Goal: Task Accomplishment & Management: Use online tool/utility

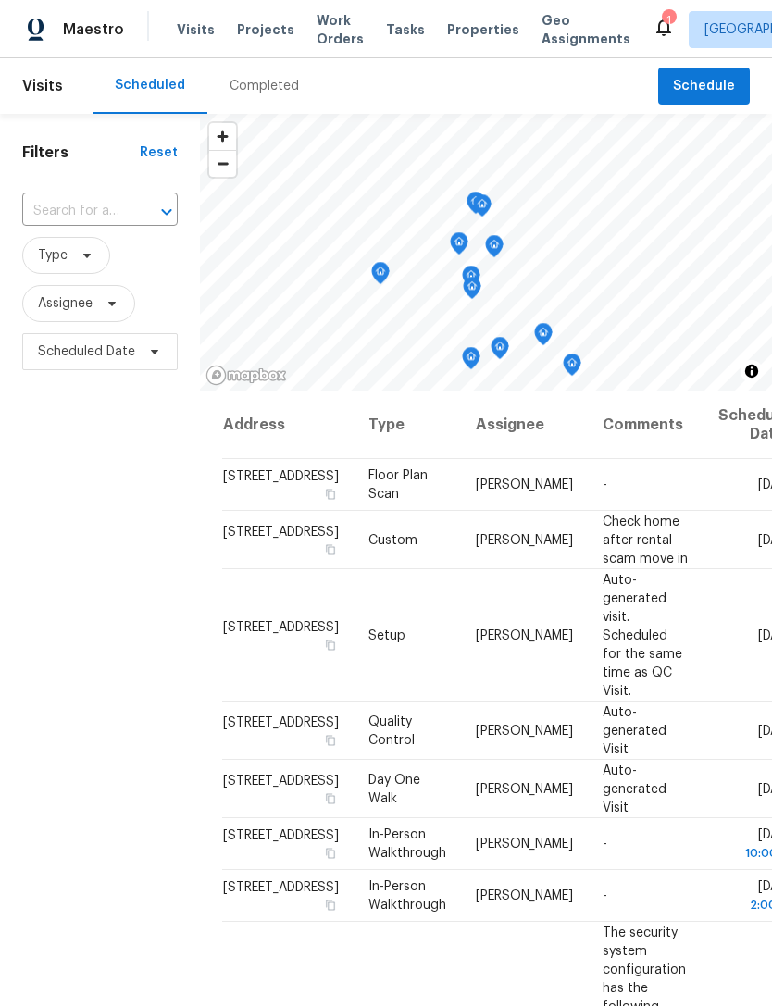
scroll to position [483, 0]
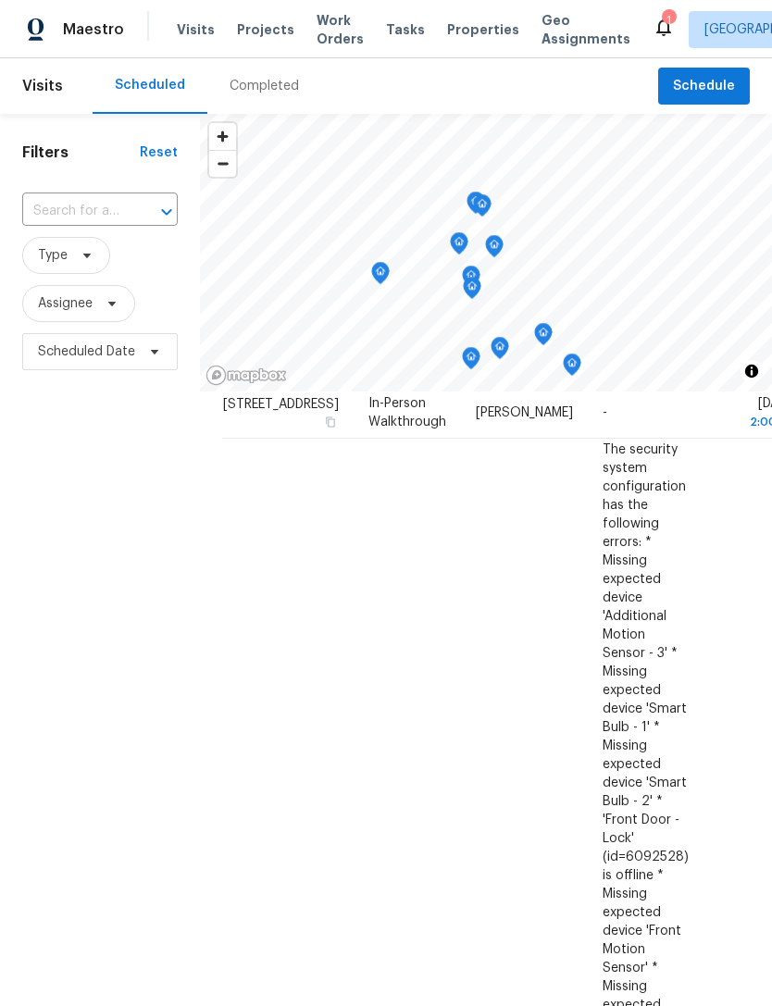
click at [460, 31] on span "Properties" at bounding box center [483, 29] width 72 height 19
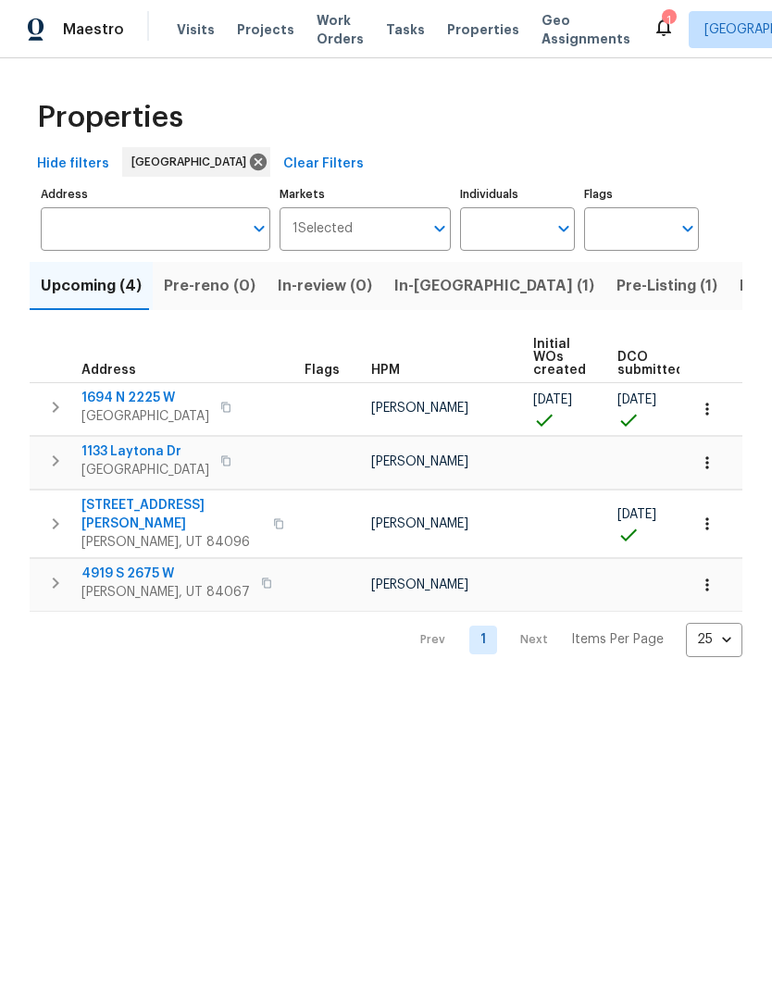
click at [411, 277] on span "In-[GEOGRAPHIC_DATA] (1)" at bounding box center [494, 286] width 200 height 26
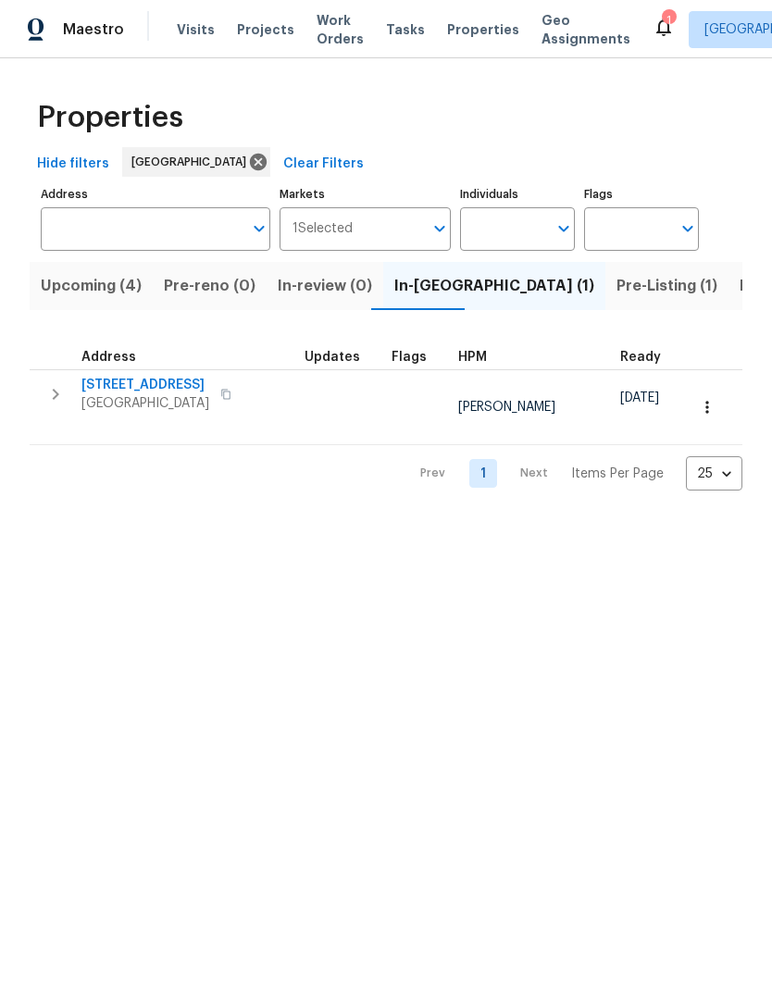
click at [739, 281] on span "Listed (16)" at bounding box center [777, 286] width 77 height 26
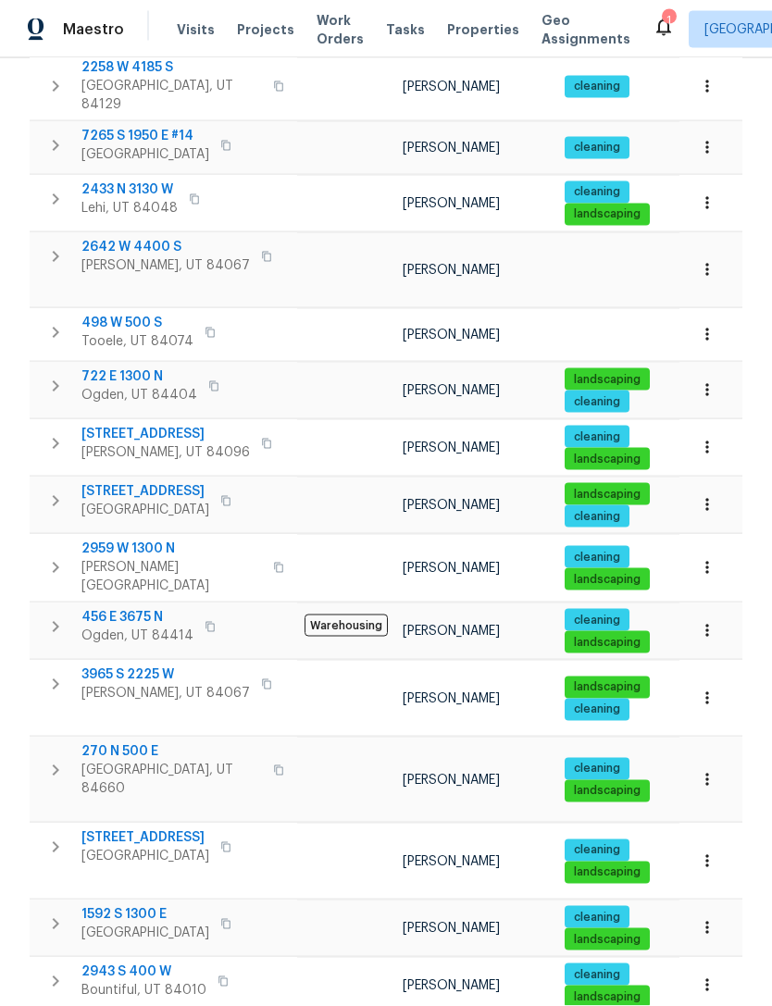
scroll to position [59, 0]
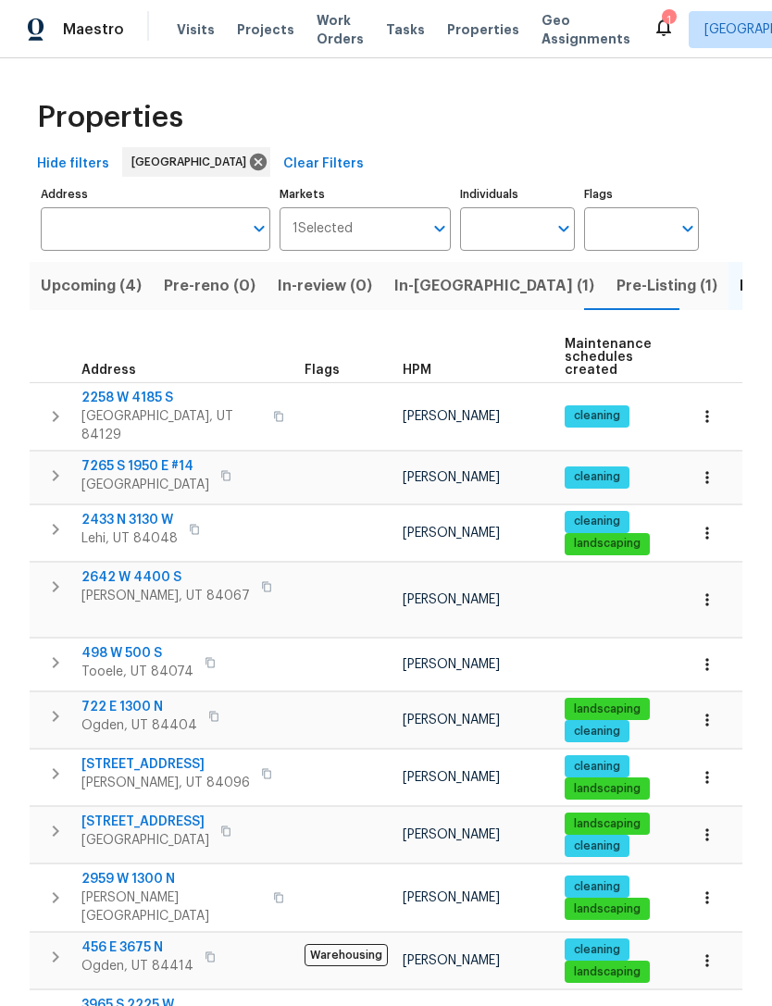
scroll to position [0, 0]
click at [605, 262] on button "Pre-Listing (1)" at bounding box center [666, 286] width 123 height 48
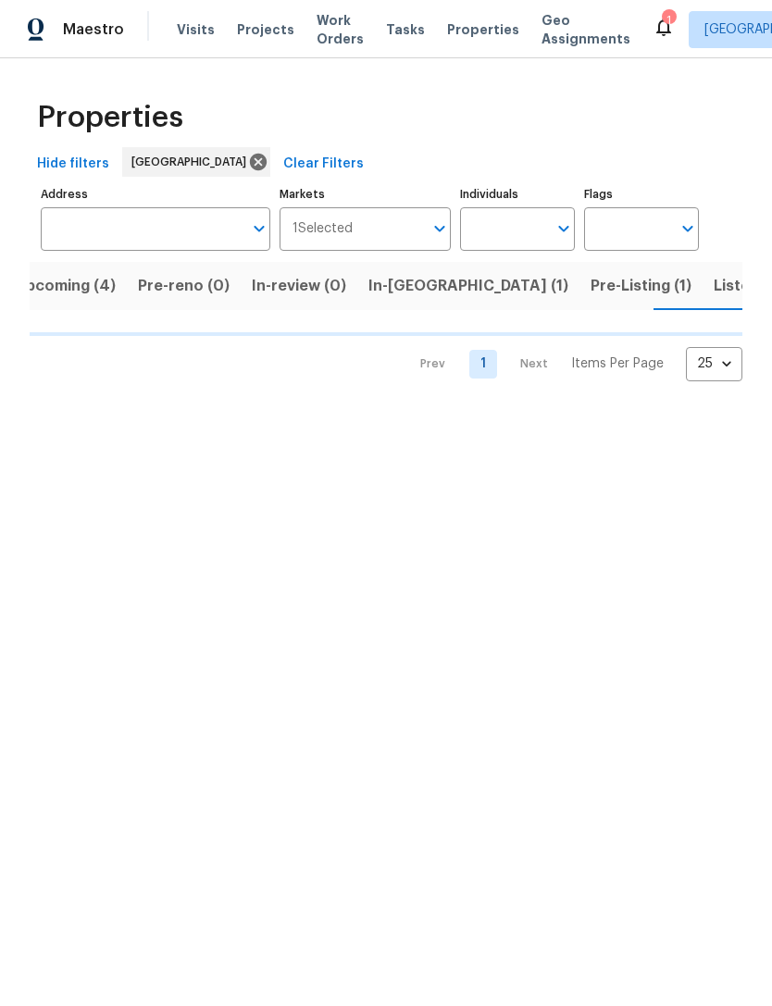
scroll to position [0, 28]
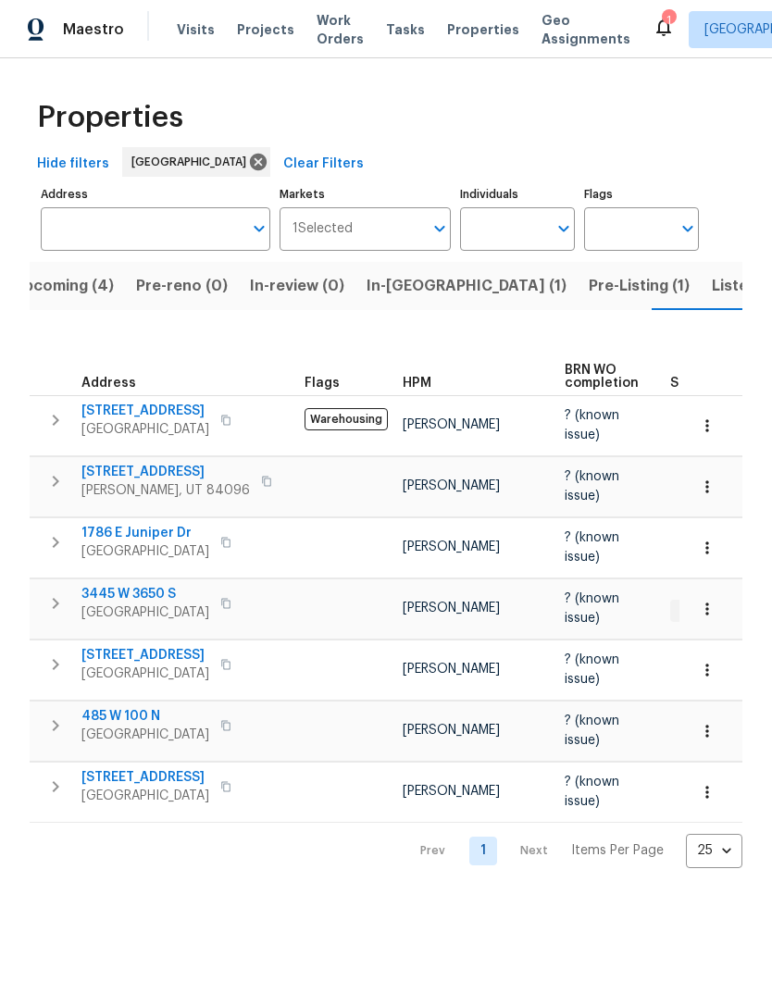
click at [125, 707] on span "485 W 100 N" at bounding box center [145, 716] width 128 height 19
click at [709, 722] on icon "button" at bounding box center [707, 731] width 19 height 19
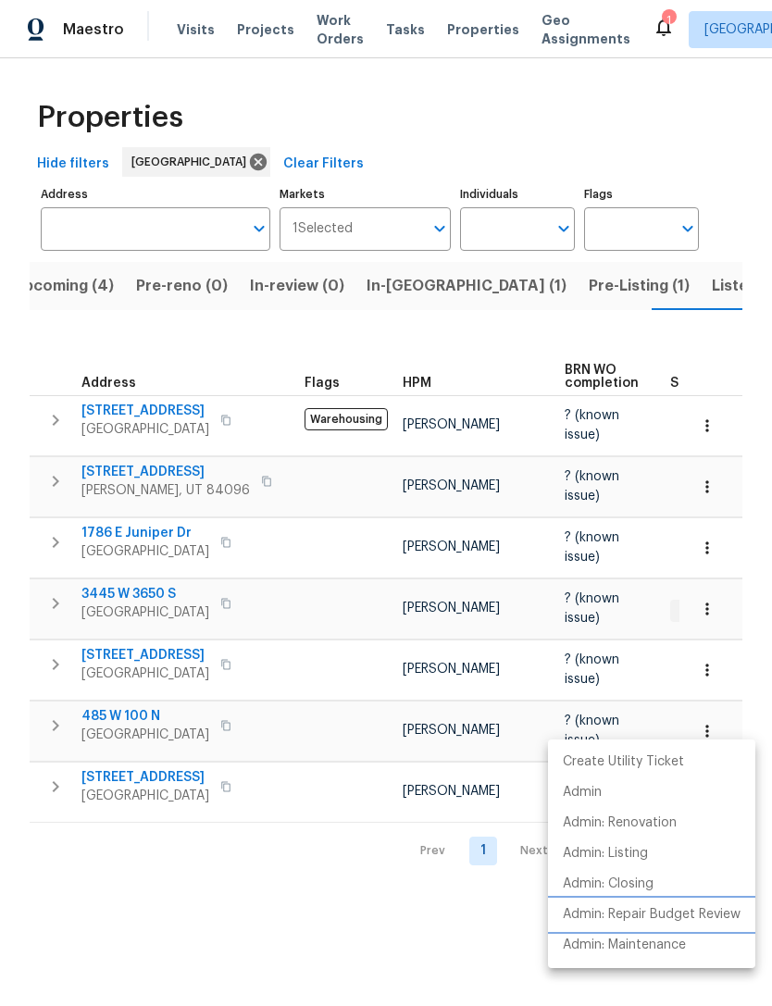
click at [657, 921] on p "Admin: Repair Budget Review" at bounding box center [652, 914] width 178 height 19
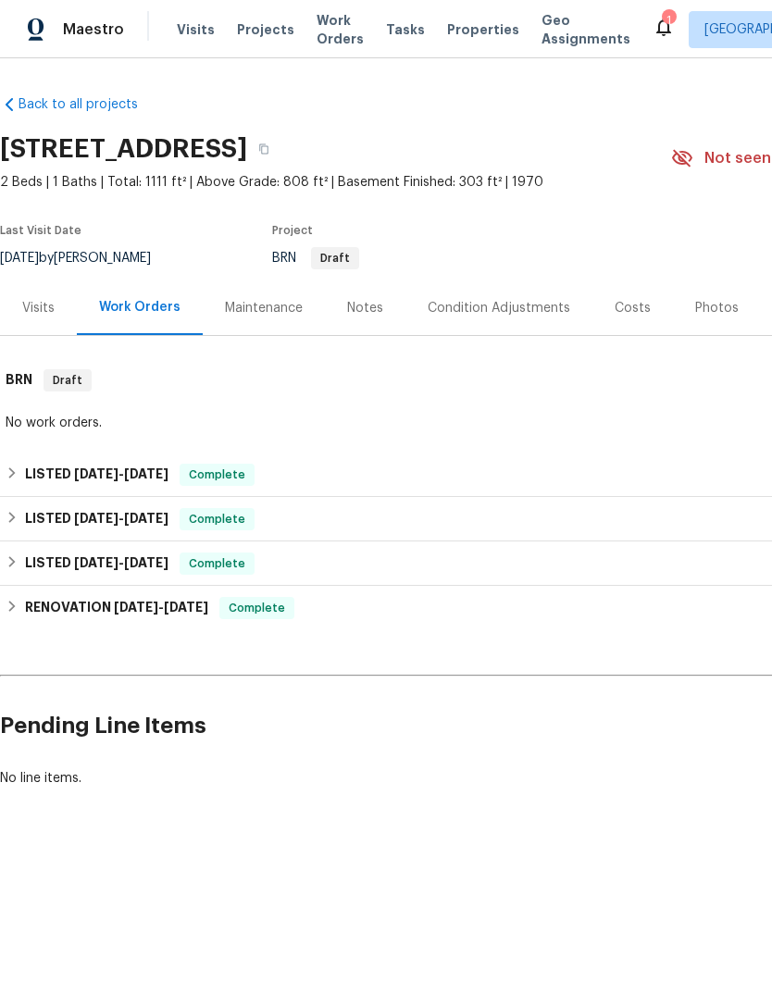
click at [710, 307] on div "Photos" at bounding box center [716, 308] width 43 height 19
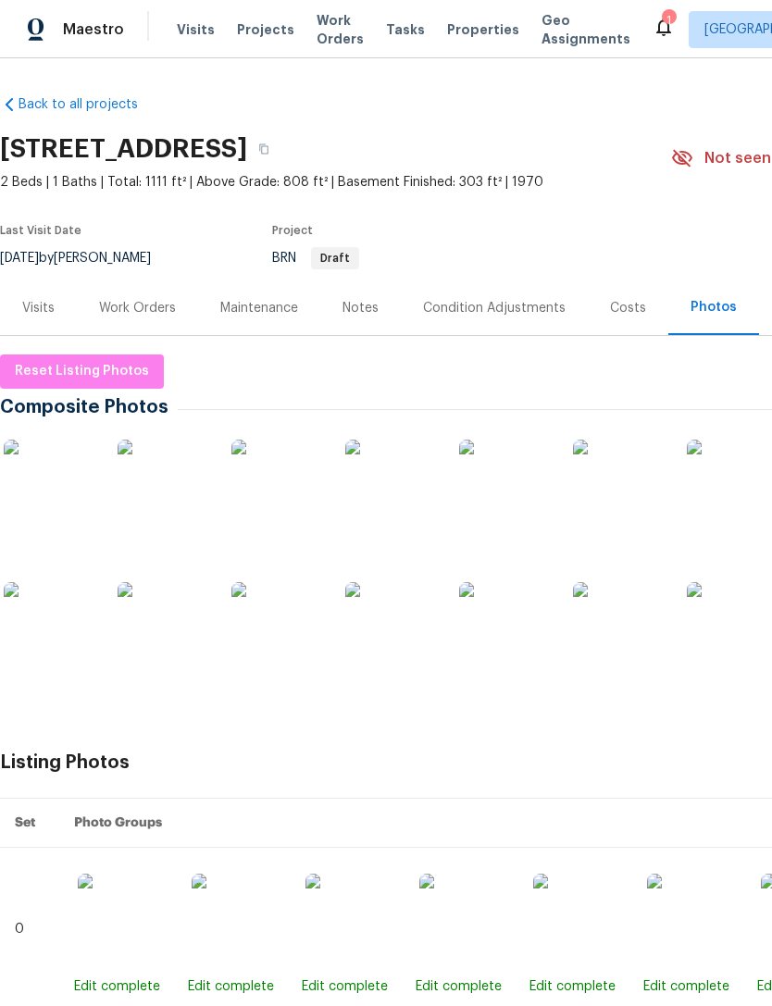
click at [144, 320] on div "Work Orders" at bounding box center [137, 307] width 121 height 55
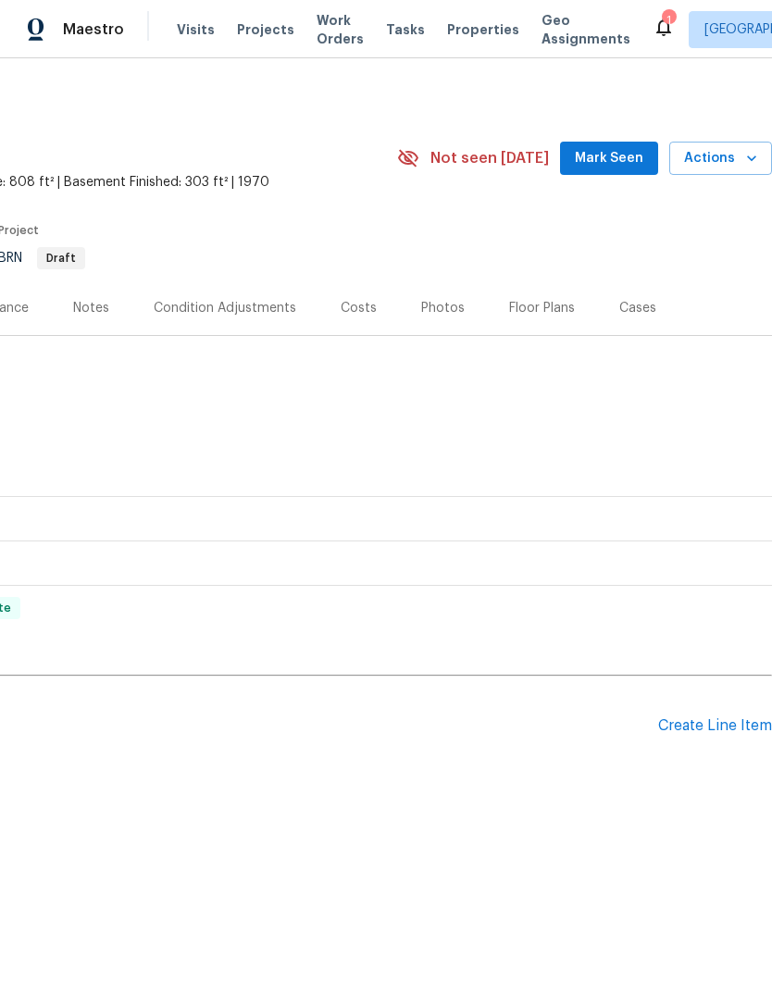
scroll to position [0, 274]
click at [709, 724] on div "Create Line Item" at bounding box center [715, 726] width 114 height 18
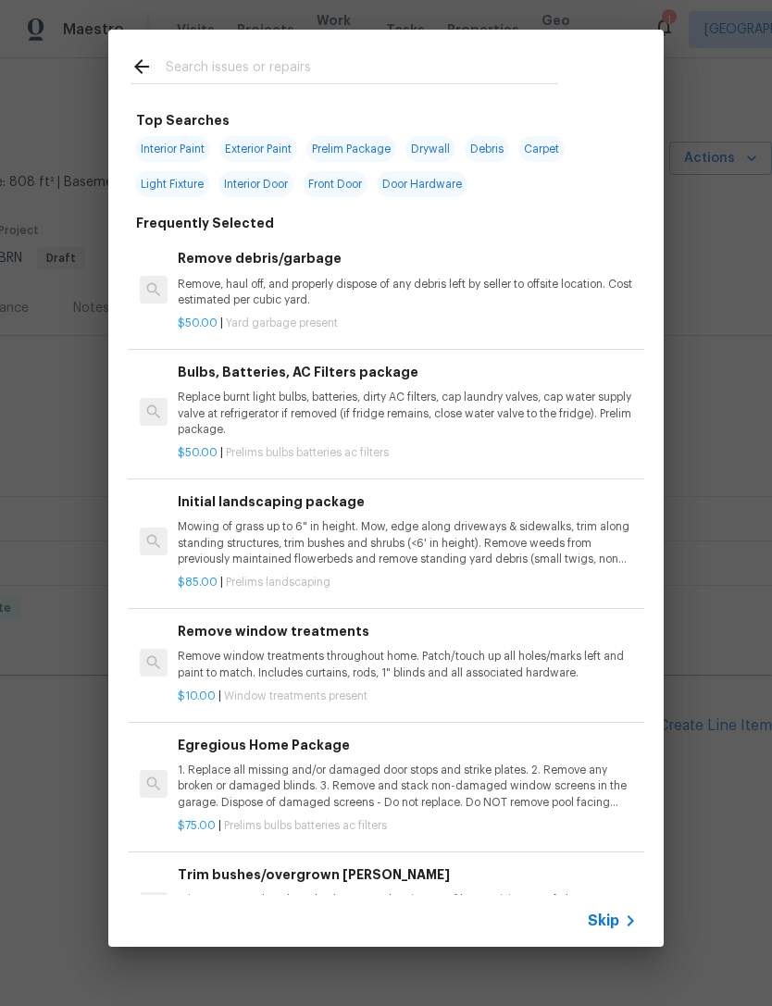
click at [613, 910] on div "Skip" at bounding box center [615, 921] width 54 height 22
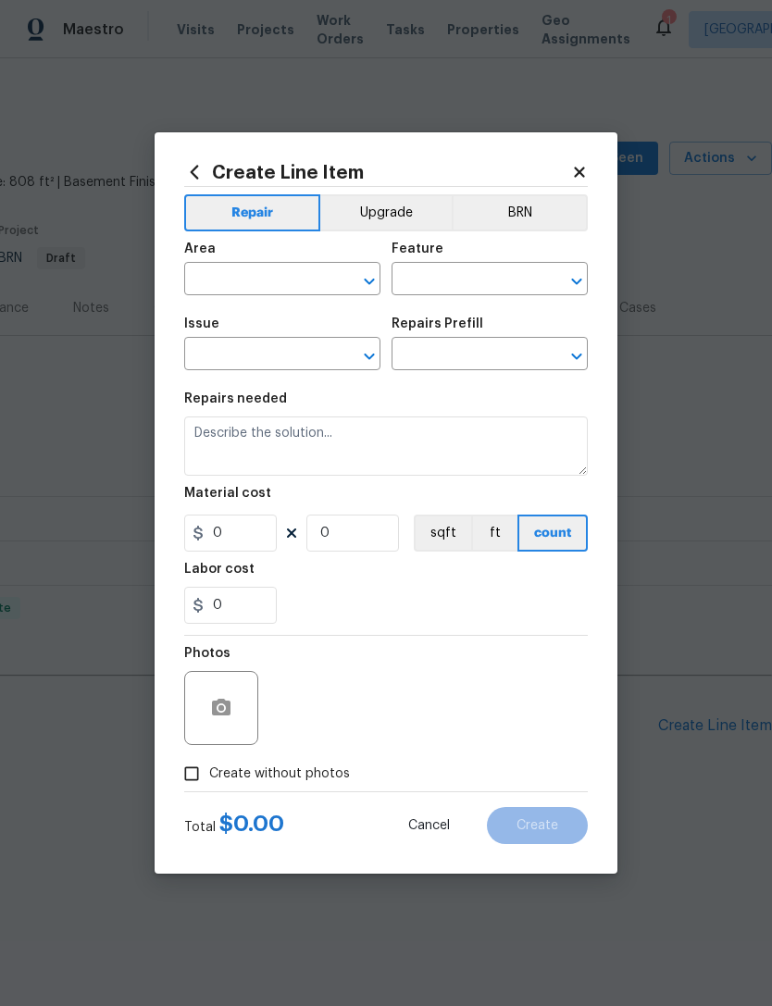
click at [254, 285] on input "text" at bounding box center [256, 280] width 144 height 29
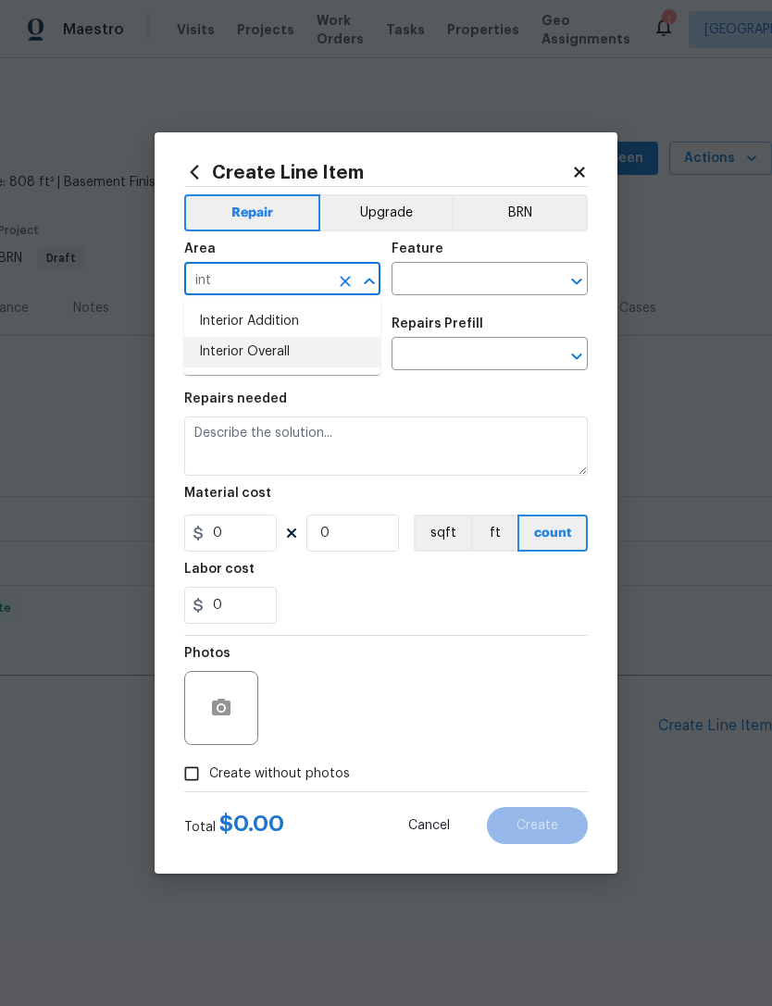
click at [287, 354] on li "Interior Overall" at bounding box center [282, 352] width 196 height 31
type input "Interior Overall"
click at [499, 275] on input "text" at bounding box center [463, 280] width 144 height 29
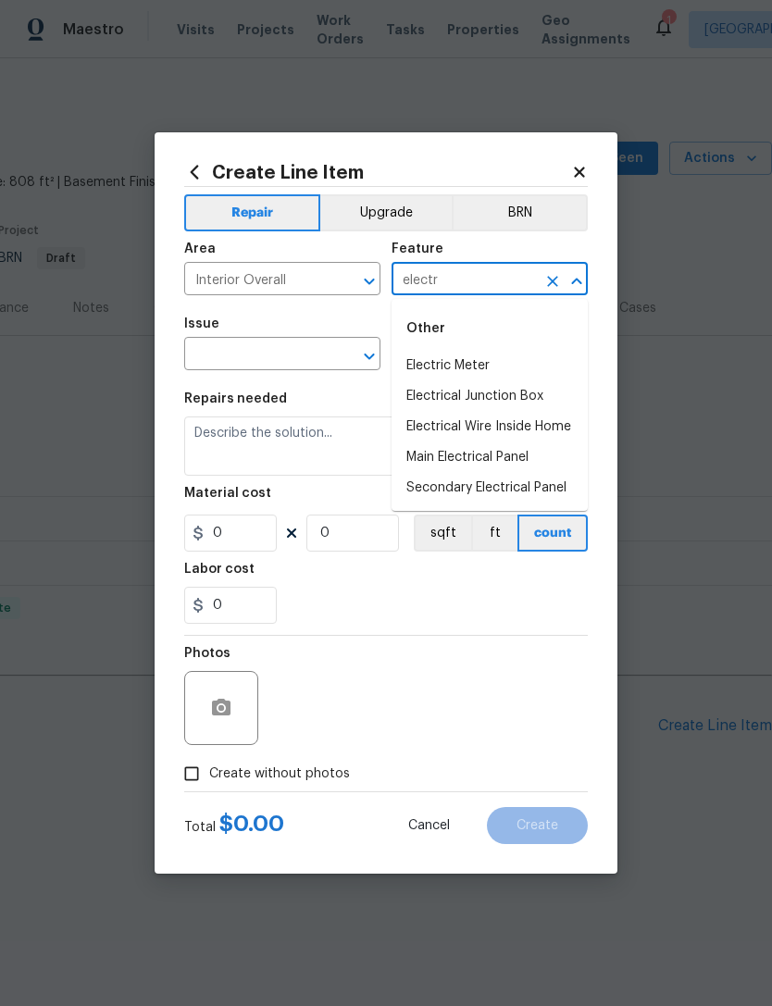
click at [491, 460] on li "Main Electrical Panel" at bounding box center [489, 457] width 196 height 31
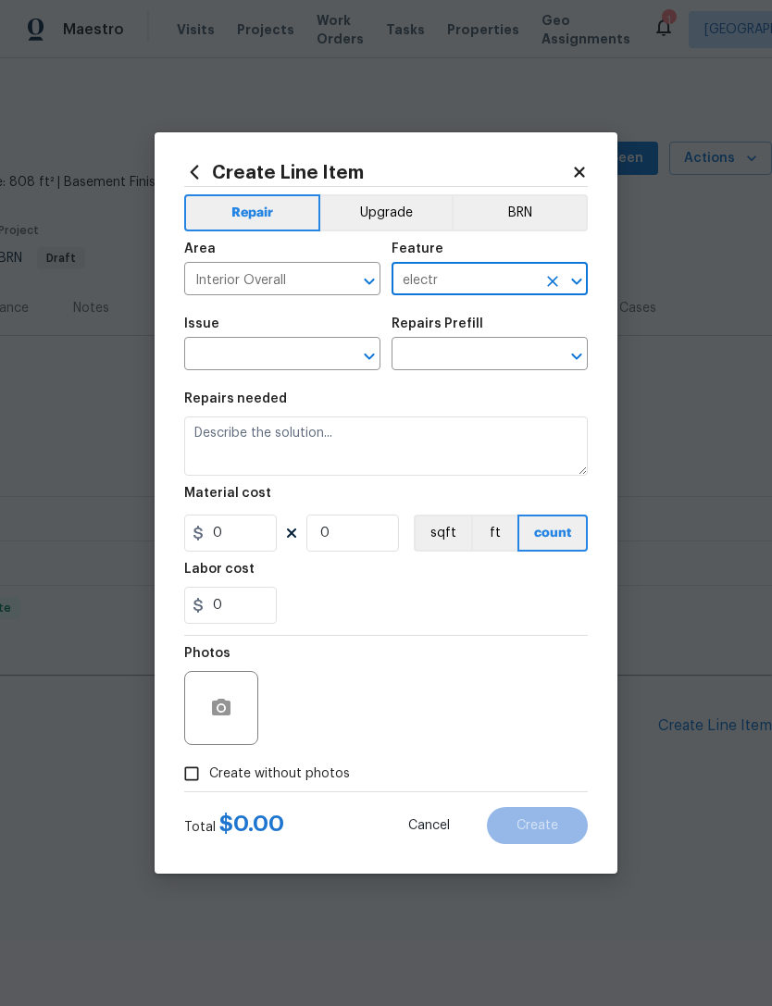
type input "Main Electrical Panel"
click at [273, 352] on input "text" at bounding box center [256, 355] width 144 height 29
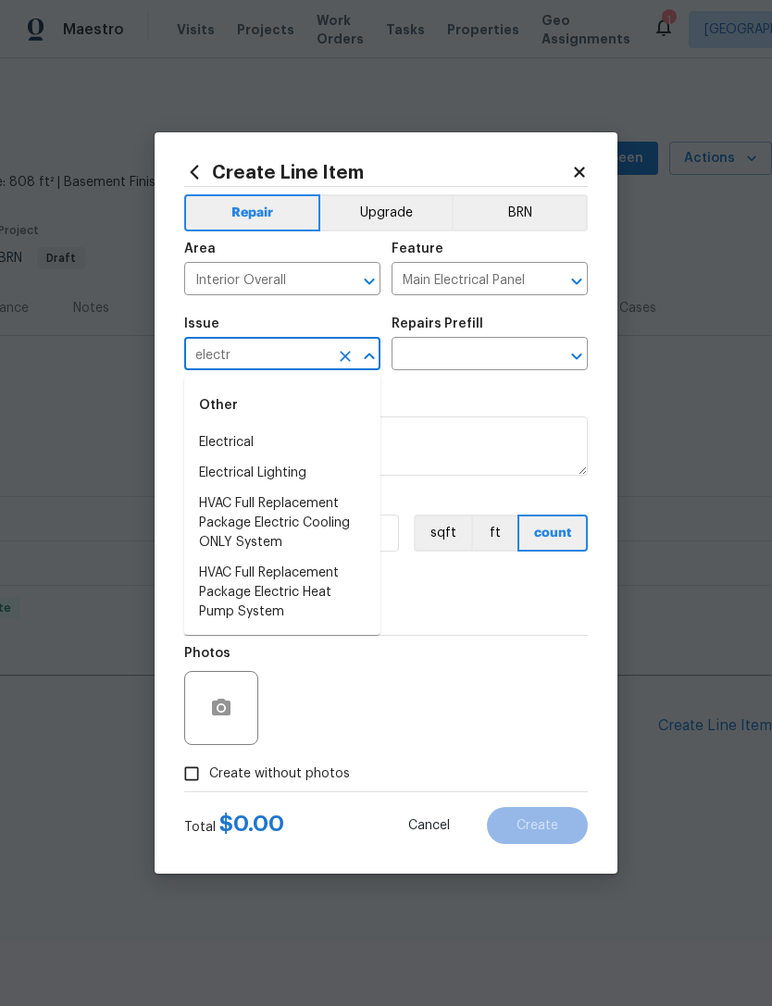
click at [242, 444] on li "Electrical" at bounding box center [282, 443] width 196 height 31
type input "Electrical"
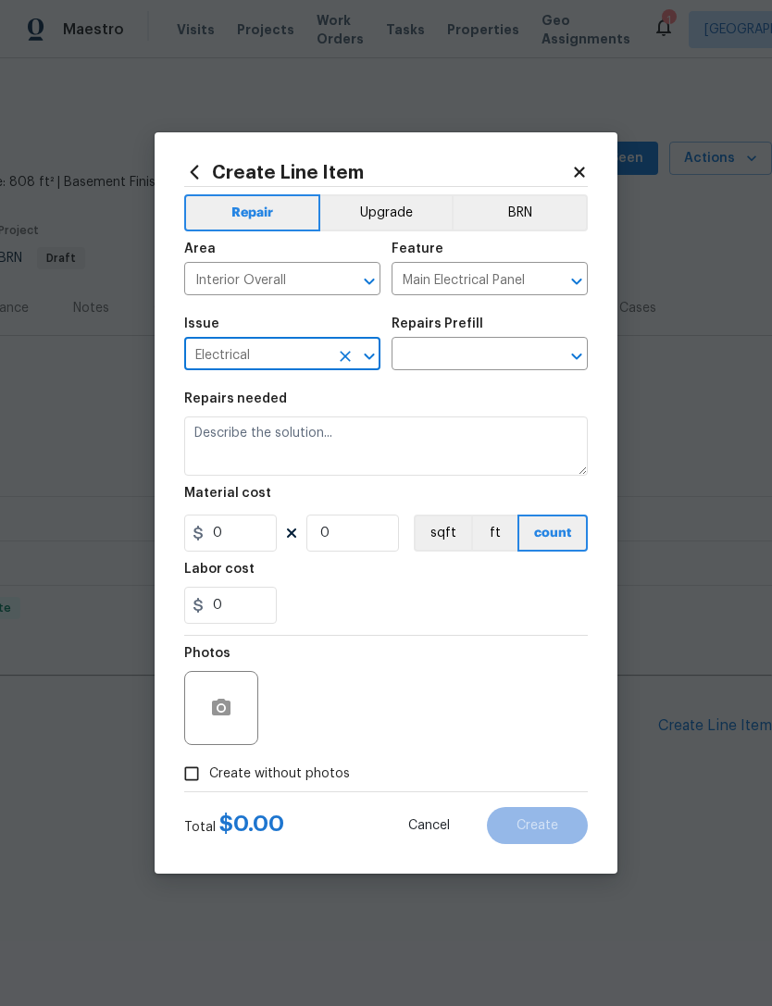
click at [480, 351] on input "text" at bounding box center [463, 355] width 144 height 29
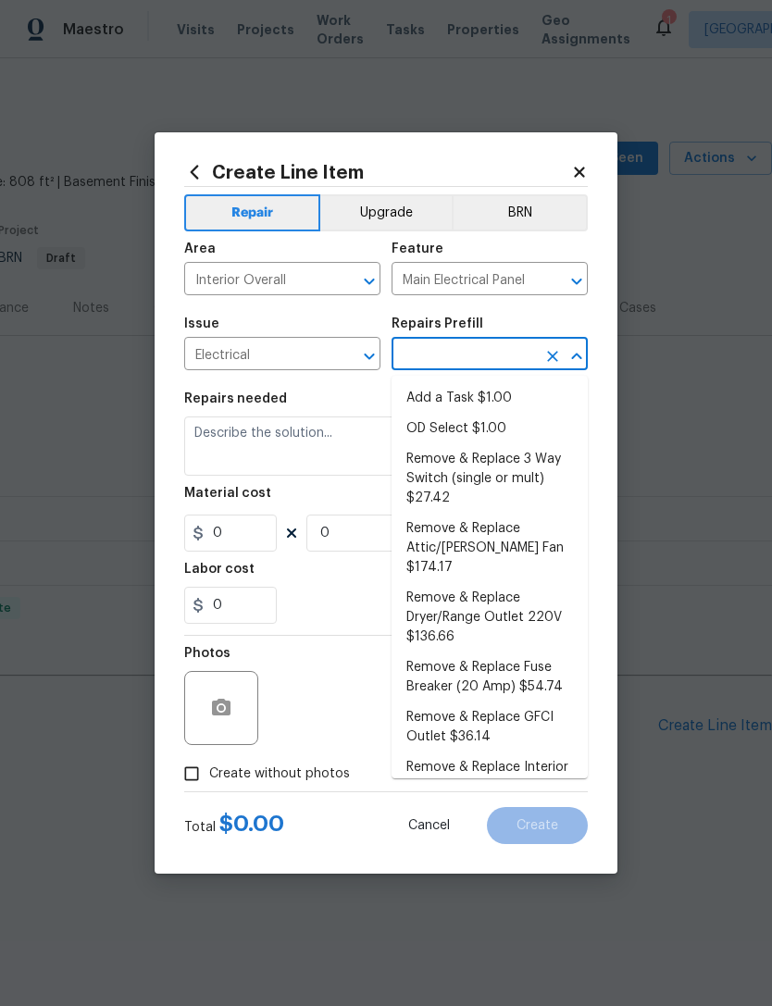
click at [488, 389] on li "Add a Task $1.00" at bounding box center [489, 398] width 196 height 31
type input "Add a Task $1.00"
type textarea "HPM to detail"
type input "1"
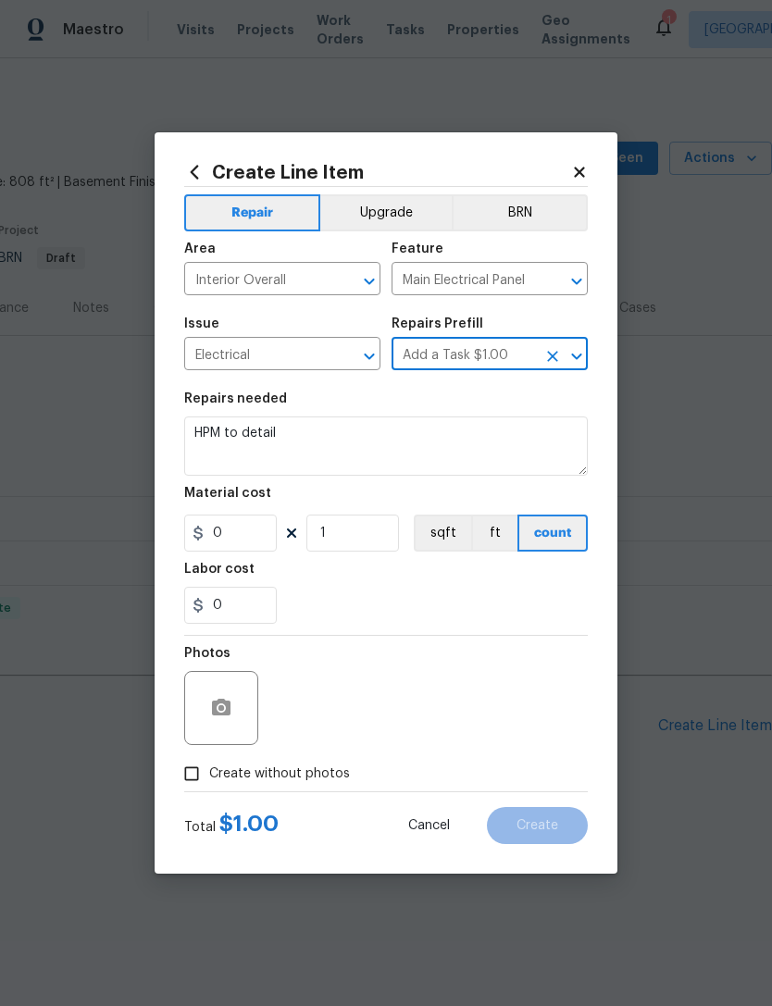
type input "1"
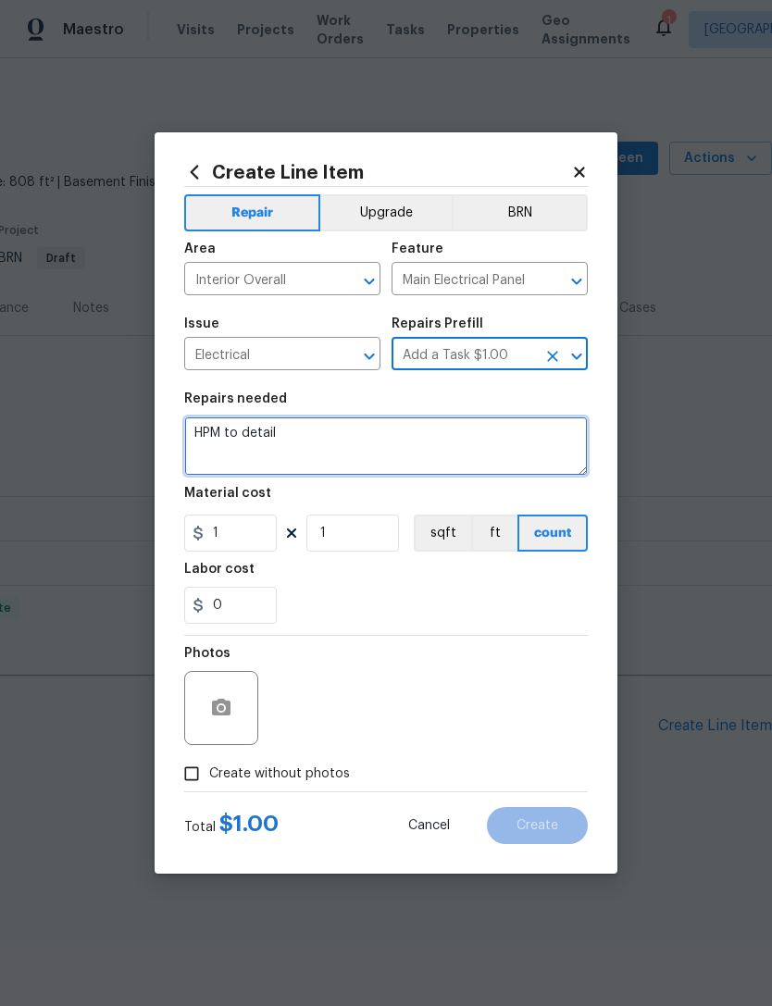
click at [231, 433] on textarea "HPM to detail" at bounding box center [385, 445] width 403 height 59
click at [230, 432] on textarea "HPM to detail" at bounding box center [385, 445] width 403 height 59
click at [241, 441] on textarea "HPM to detail" at bounding box center [385, 445] width 403 height 59
click at [240, 440] on textarea "HPM to detail" at bounding box center [385, 445] width 403 height 59
click at [246, 441] on textarea "HPM to detail" at bounding box center [385, 445] width 403 height 59
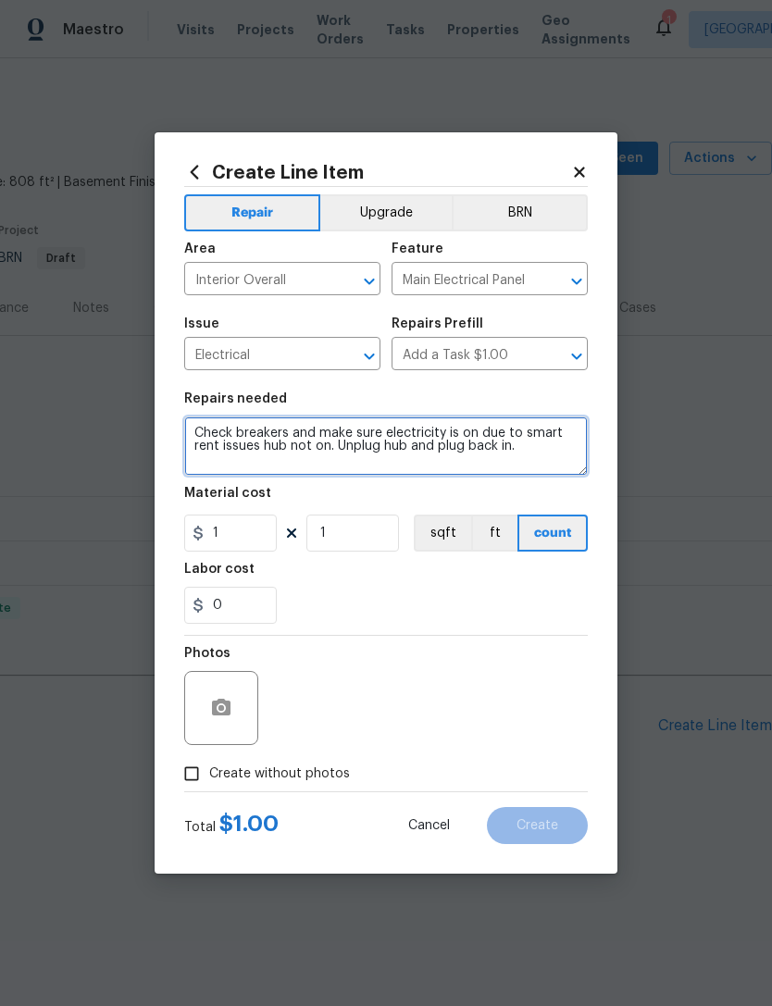
type textarea "Check breakers and make sure electricity is on due to smart rent issues hub not…"
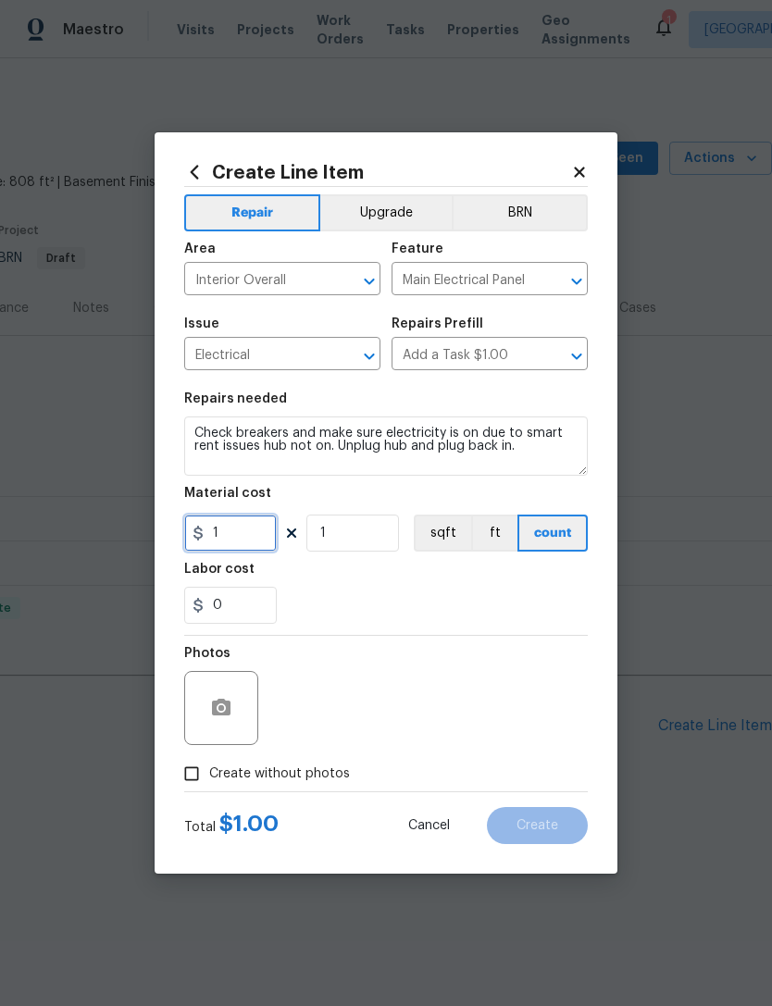
click at [237, 538] on input "1" at bounding box center [230, 532] width 93 height 37
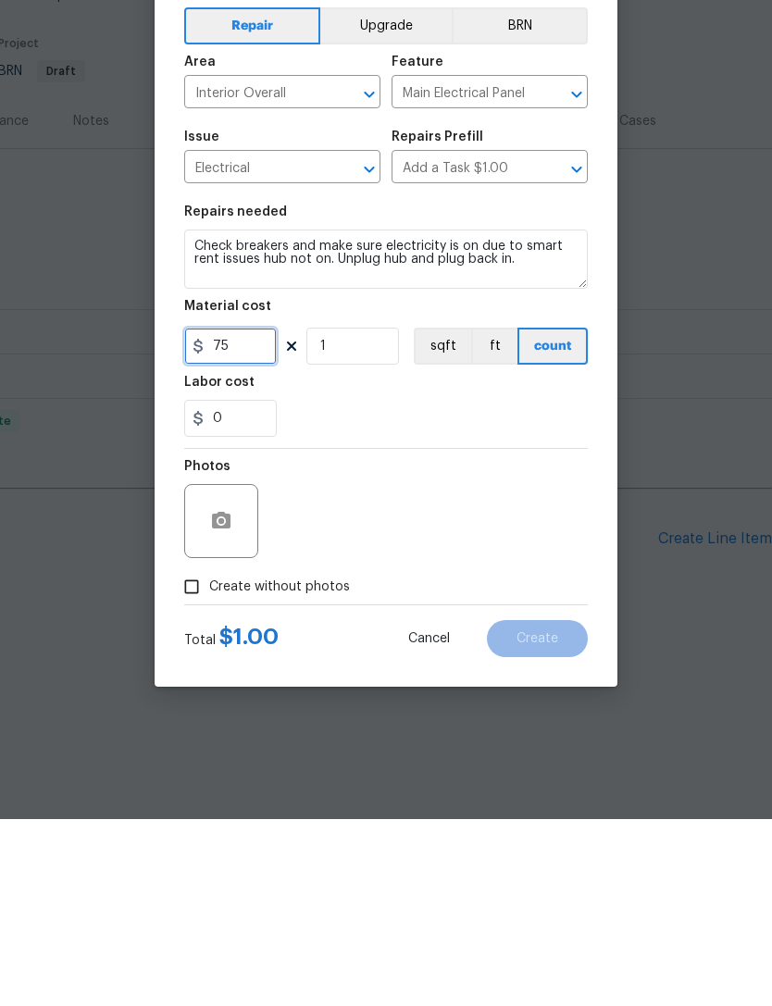
type input "75"
click at [192, 756] on input "Create without photos" at bounding box center [191, 773] width 35 height 35
checkbox input "true"
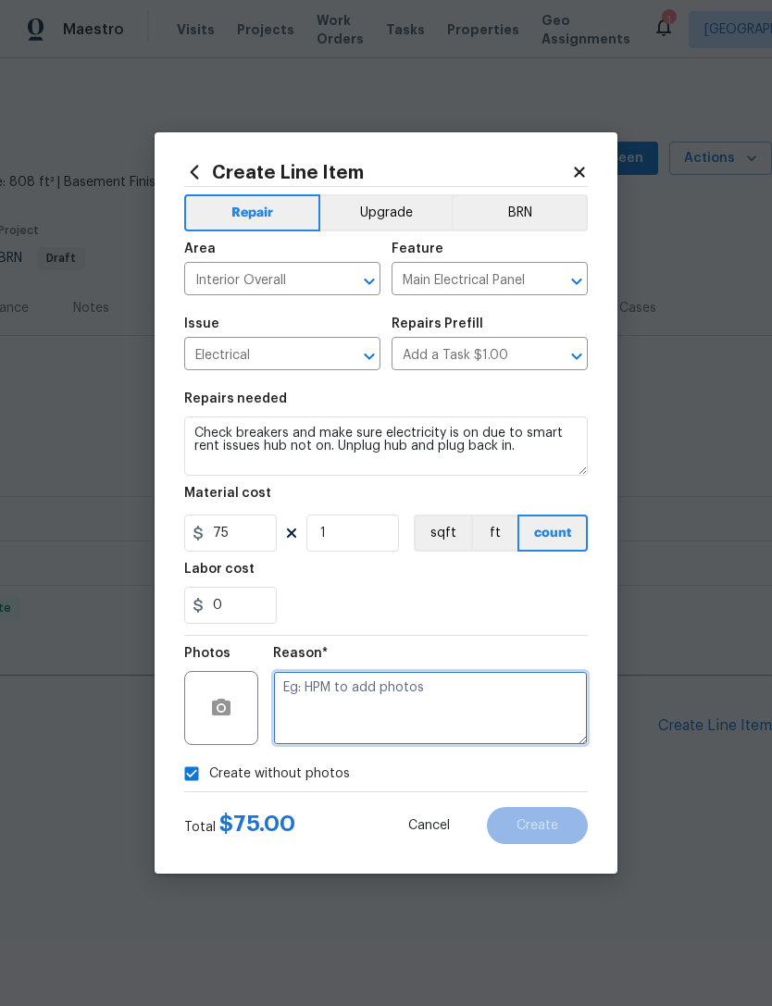
click at [337, 700] on textarea at bounding box center [430, 708] width 315 height 74
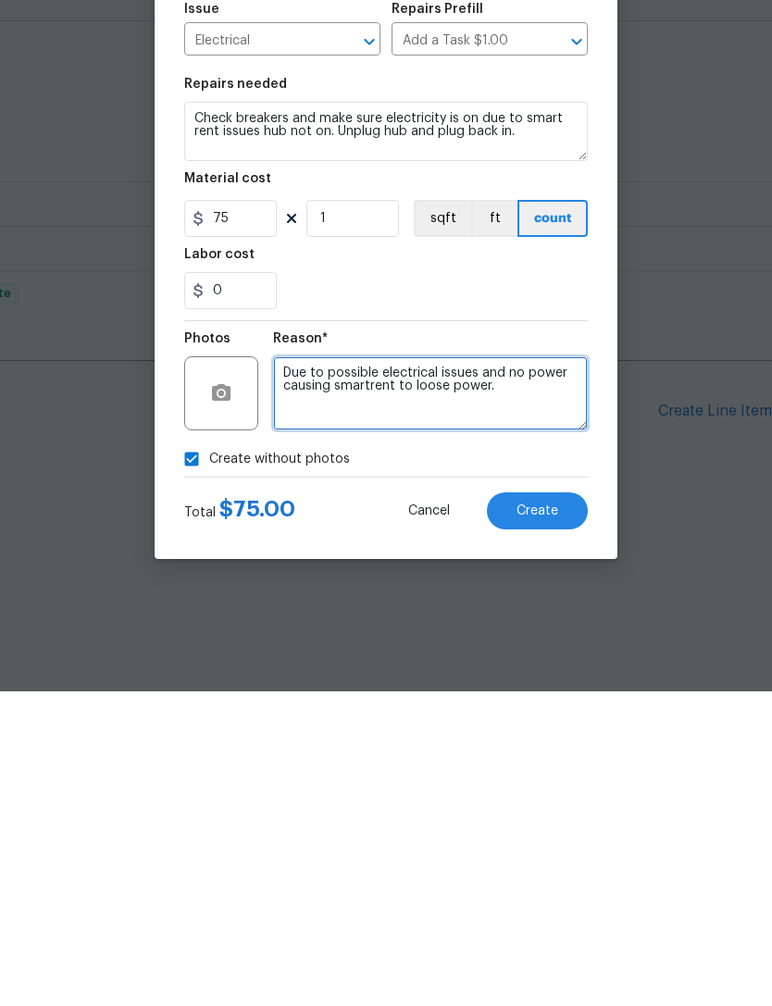
type textarea "Due to possible electrical issues and no power causing smartrent to loose power."
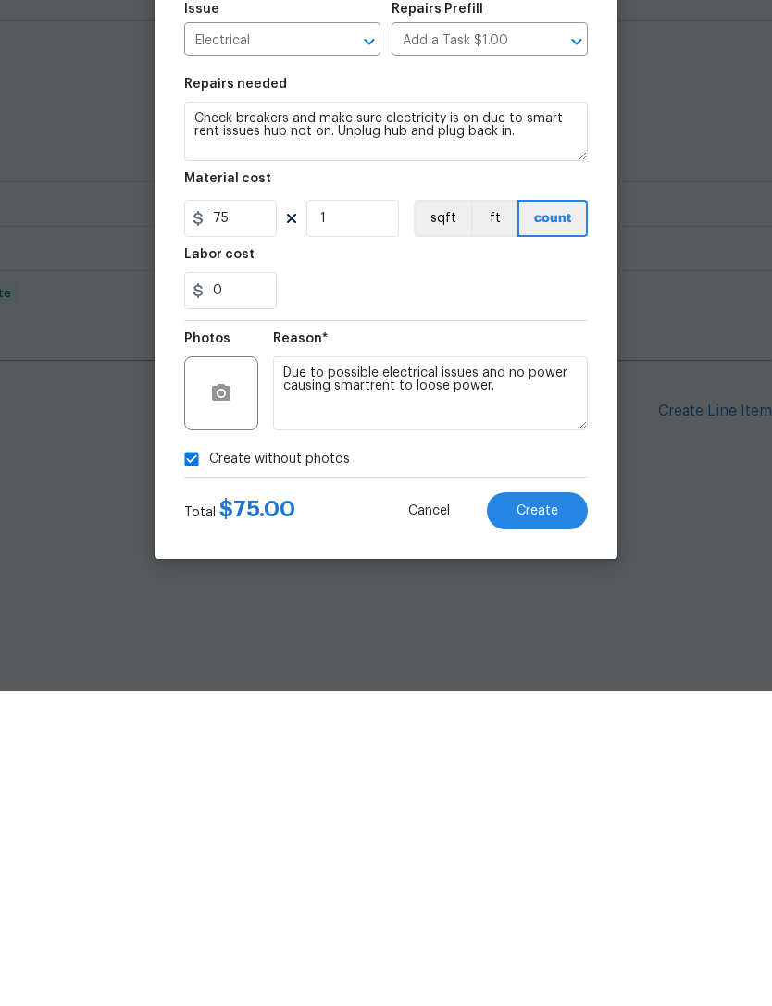
click at [539, 819] on span "Create" at bounding box center [537, 826] width 42 height 14
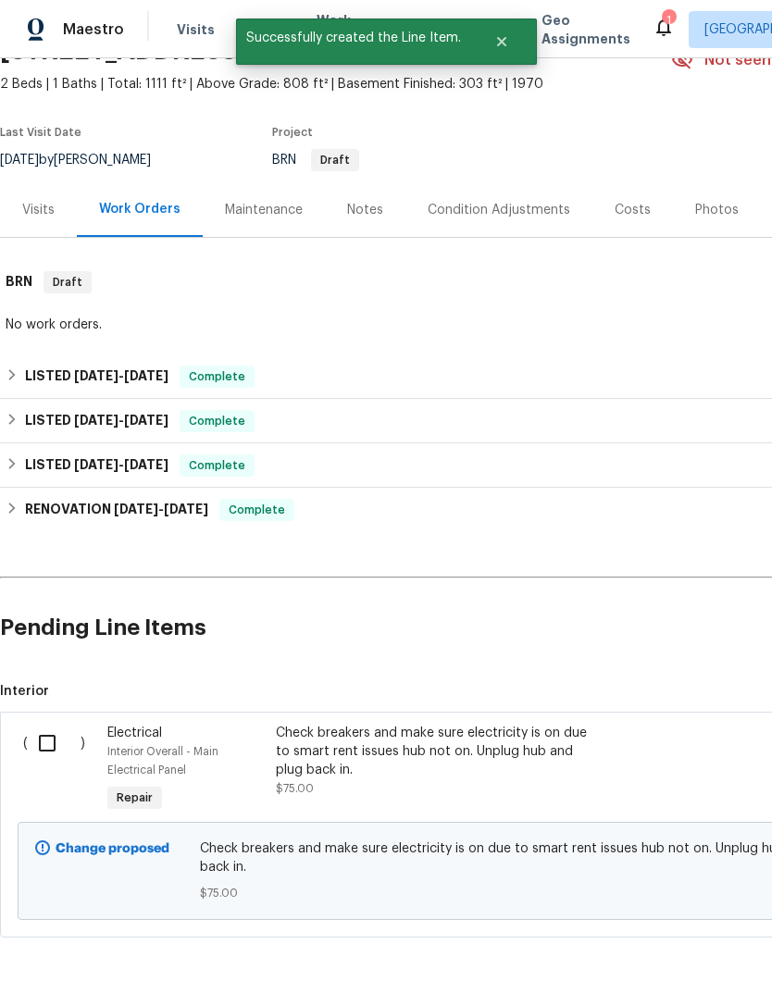
scroll to position [97, -1]
click at [55, 739] on input "checkbox" at bounding box center [54, 744] width 53 height 39
checkbox input "true"
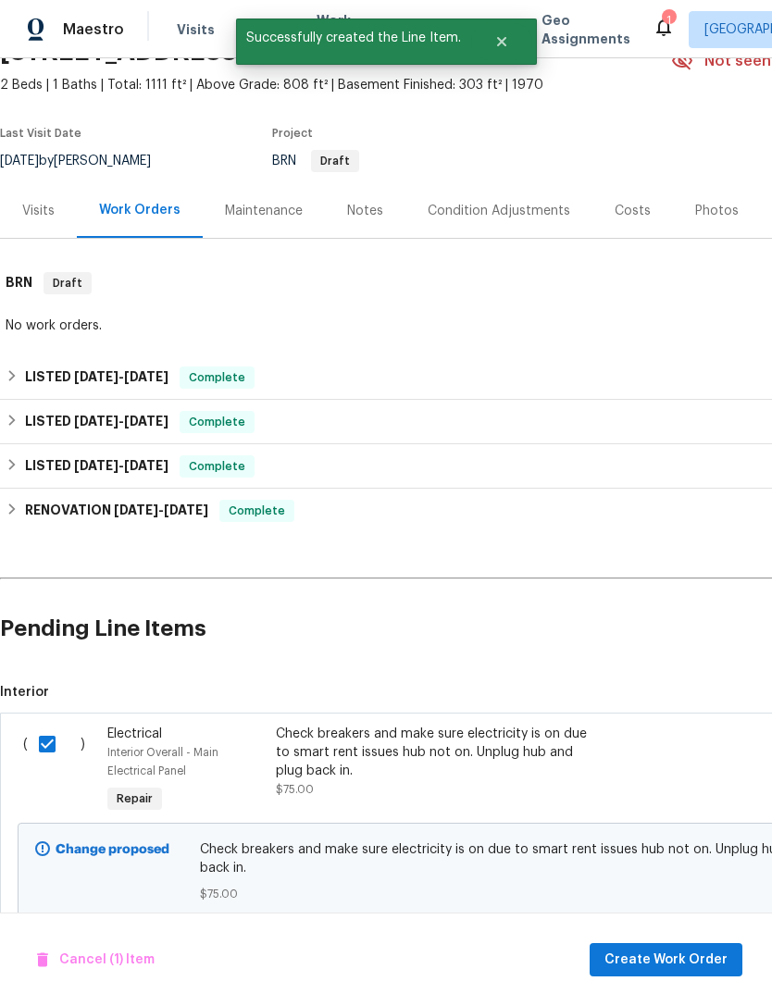
scroll to position [97, 0]
click at [678, 959] on span "Create Work Order" at bounding box center [665, 959] width 123 height 23
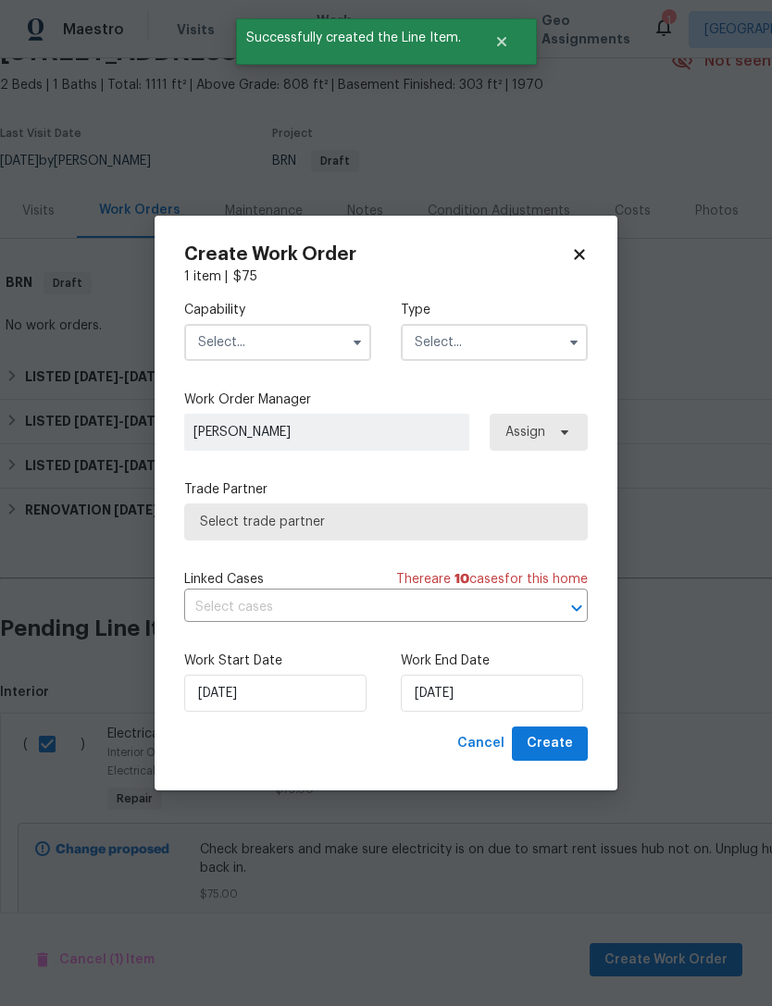
click at [279, 339] on input "text" at bounding box center [277, 342] width 187 height 37
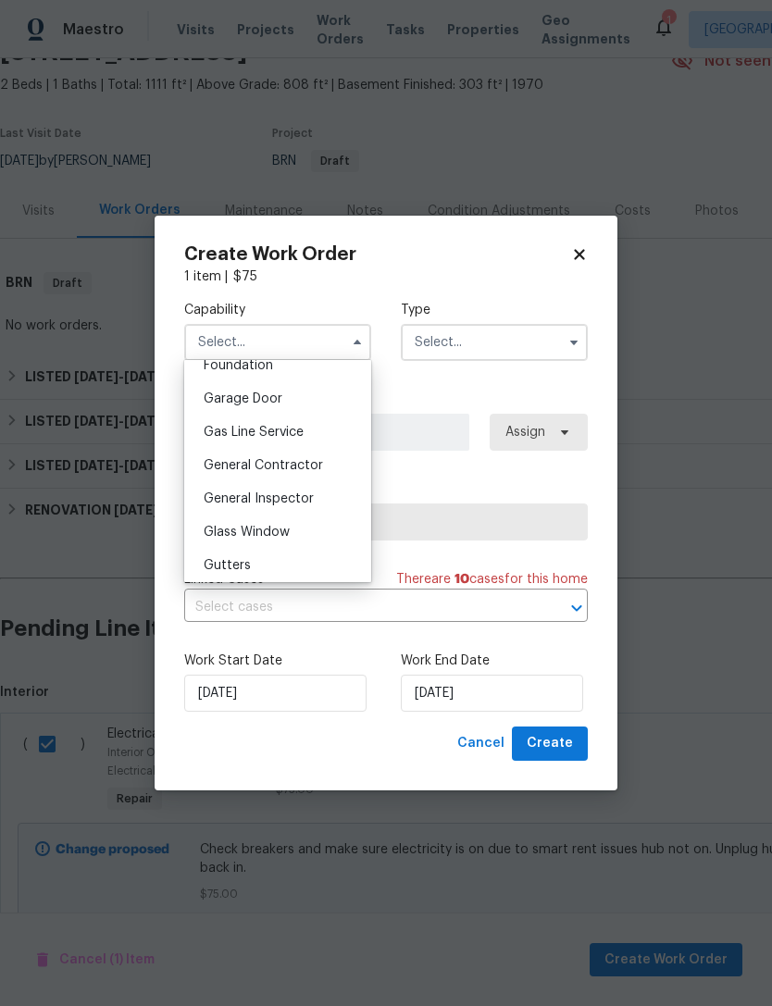
scroll to position [808, 0]
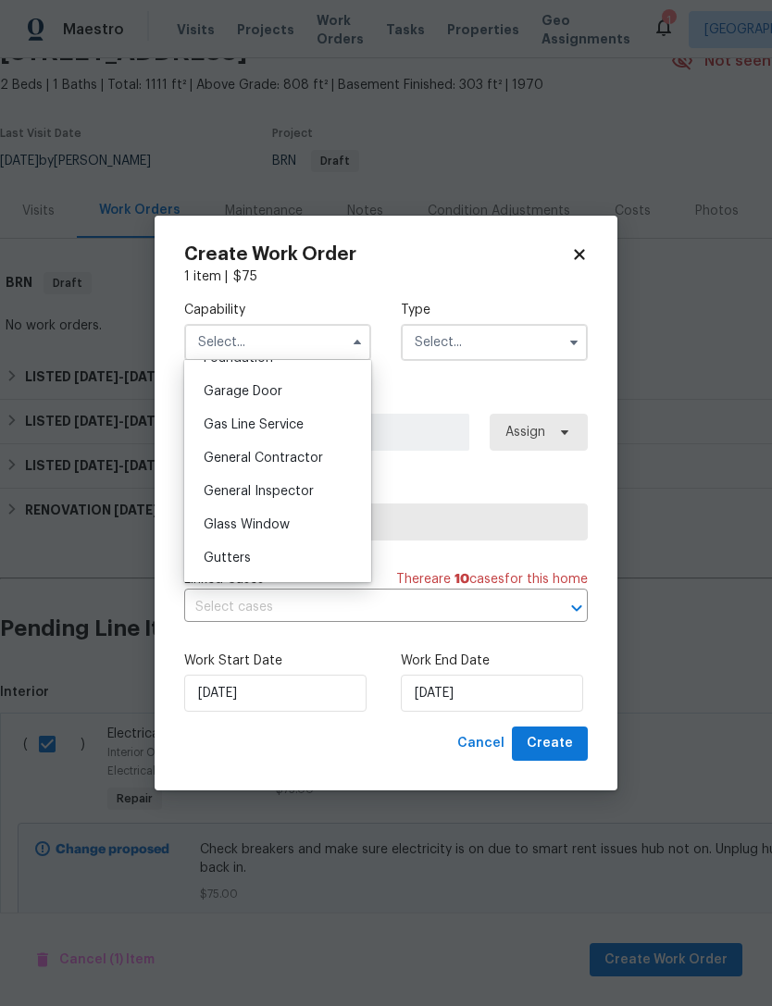
click at [311, 457] on span "General Contractor" at bounding box center [263, 458] width 119 height 13
type input "General Contractor"
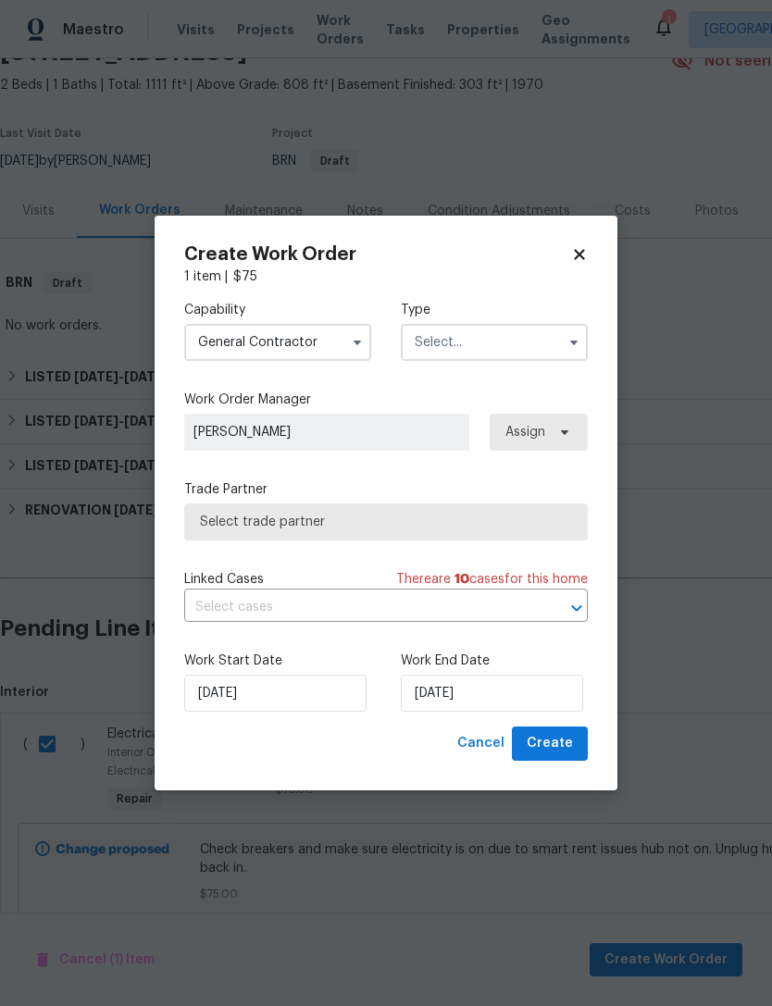
click at [524, 333] on input "text" at bounding box center [494, 342] width 187 height 37
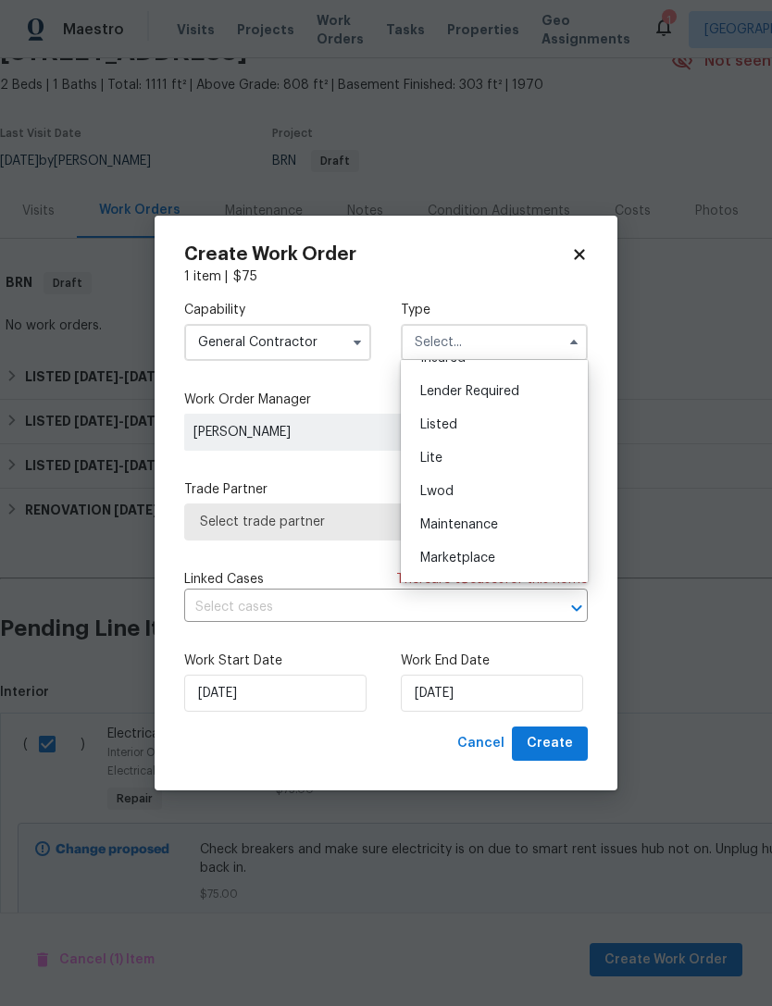
scroll to position [155, 0]
click at [447, 421] on span "Listed" at bounding box center [438, 425] width 37 height 13
type input "Listed"
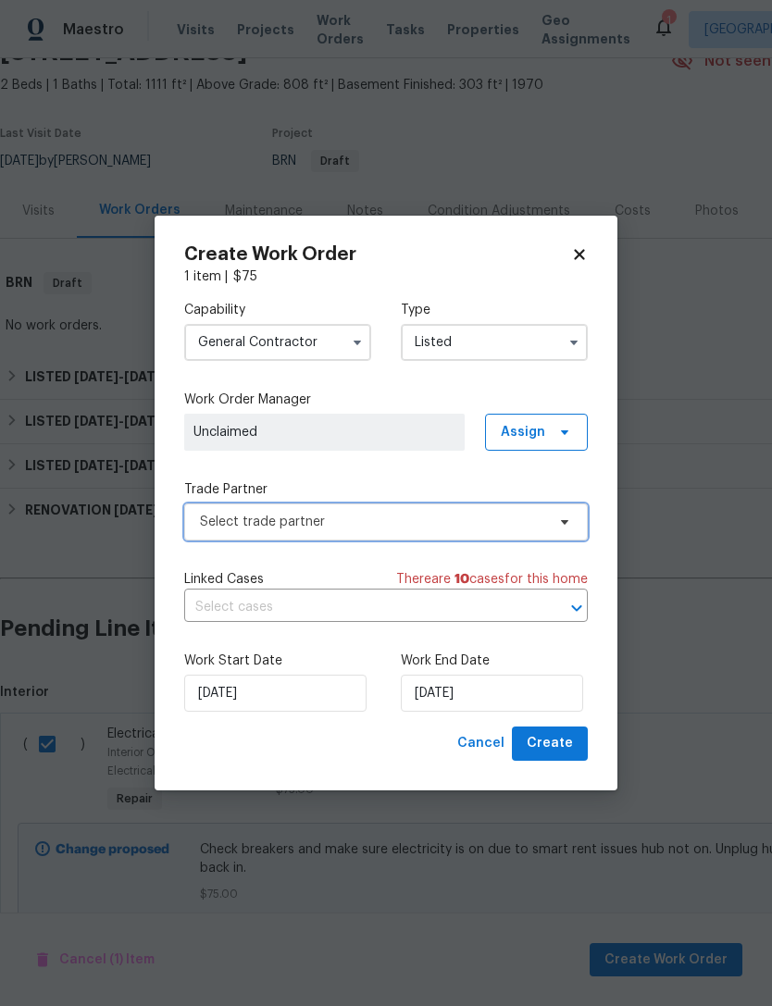
click at [318, 516] on span "Select trade partner" at bounding box center [372, 522] width 345 height 19
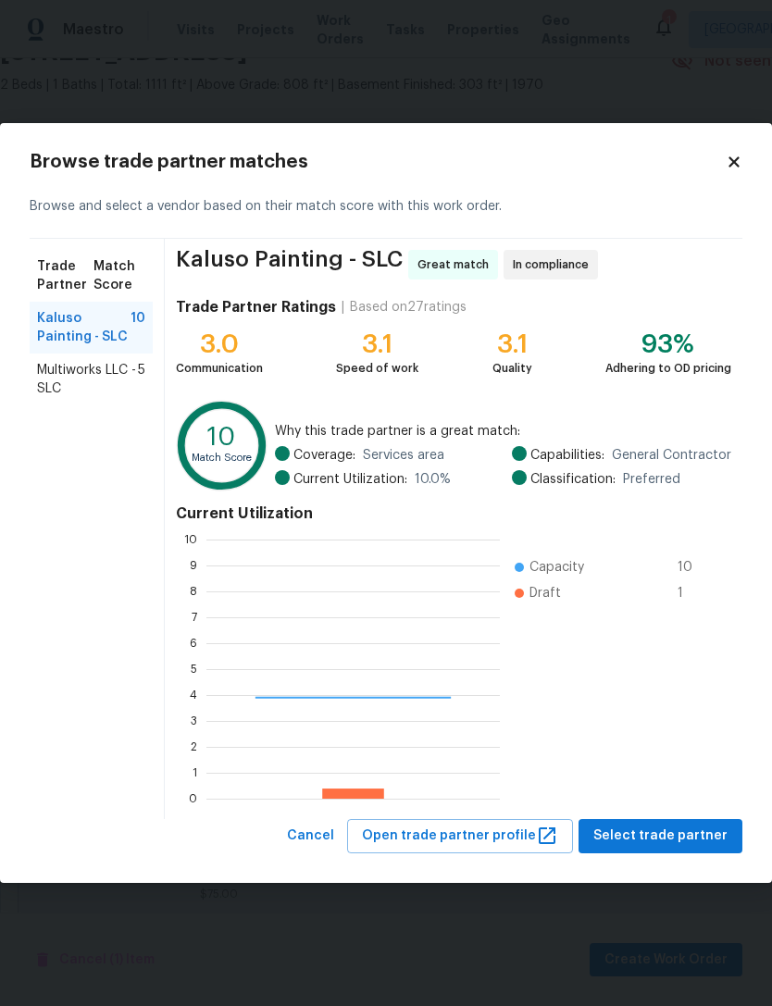
scroll to position [259, 293]
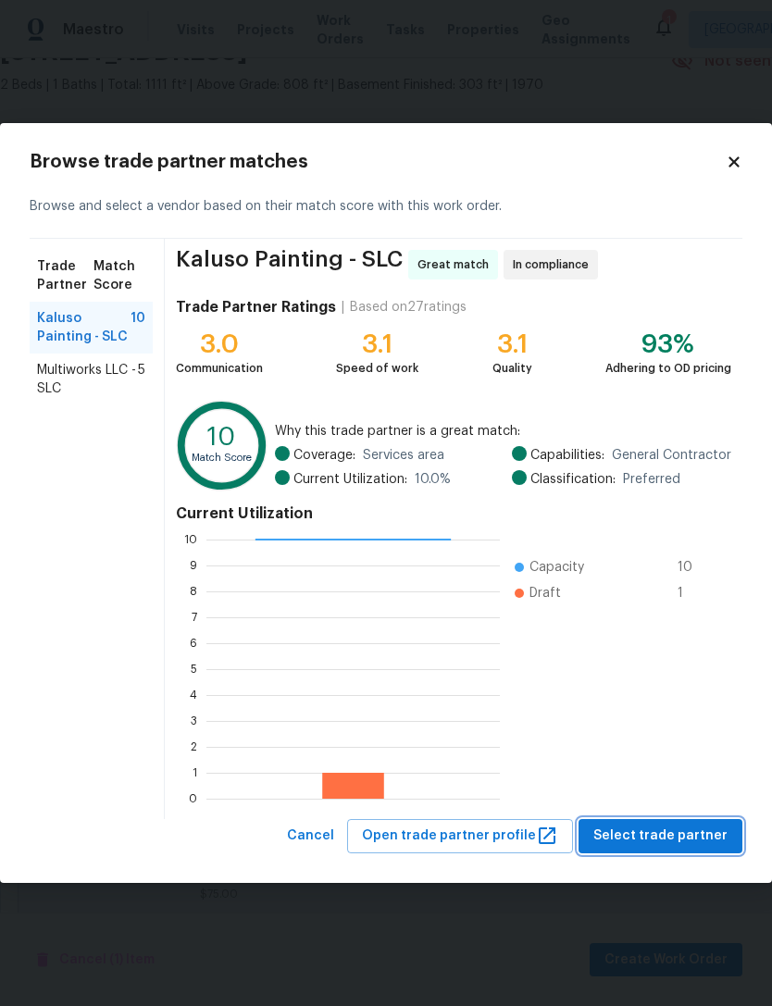
click at [680, 838] on span "Select trade partner" at bounding box center [660, 835] width 134 height 23
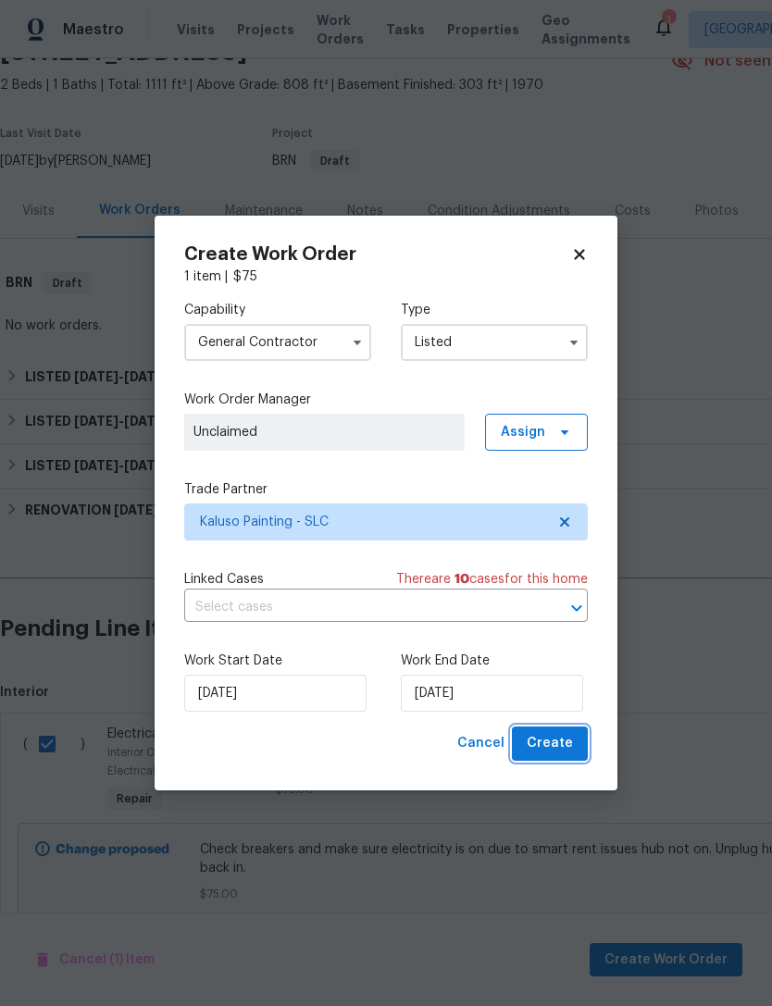
click at [561, 749] on span "Create" at bounding box center [550, 743] width 46 height 23
checkbox input "false"
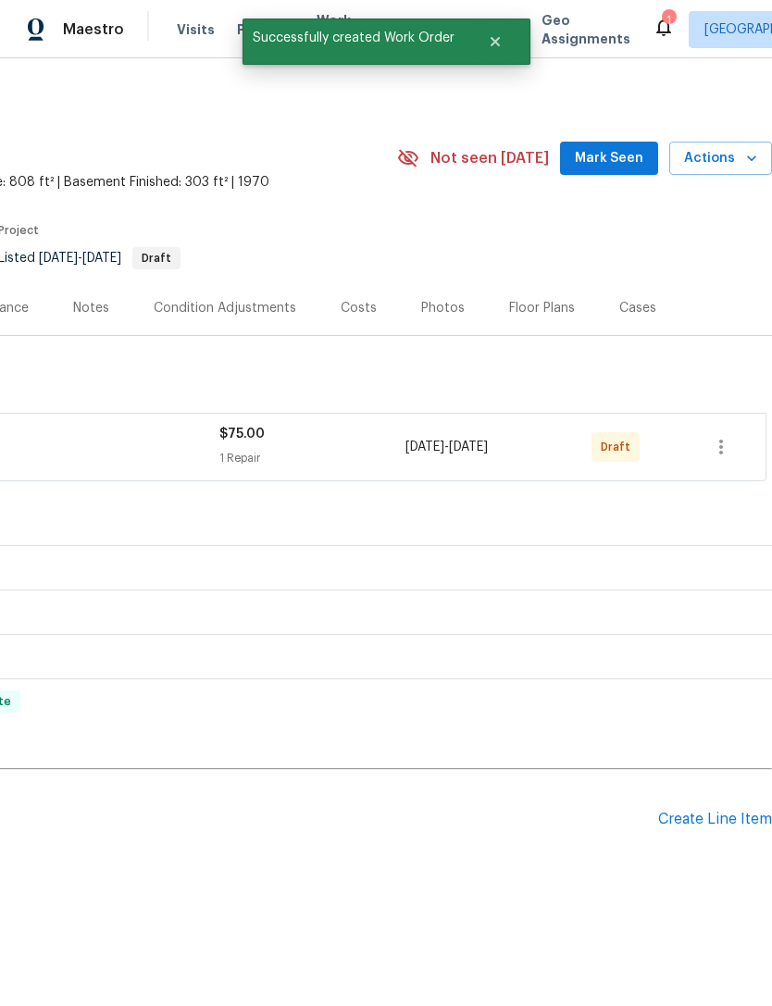
scroll to position [0, 274]
click at [720, 440] on icon "button" at bounding box center [721, 447] width 4 height 15
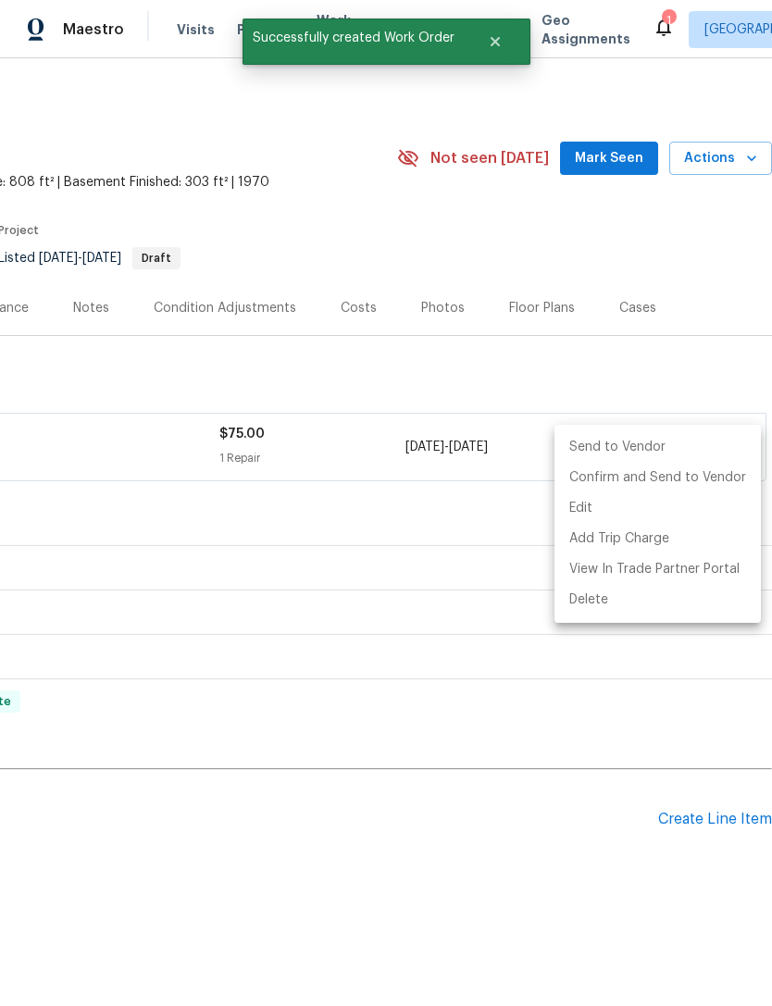
click at [644, 446] on li "Send to Vendor" at bounding box center [657, 447] width 206 height 31
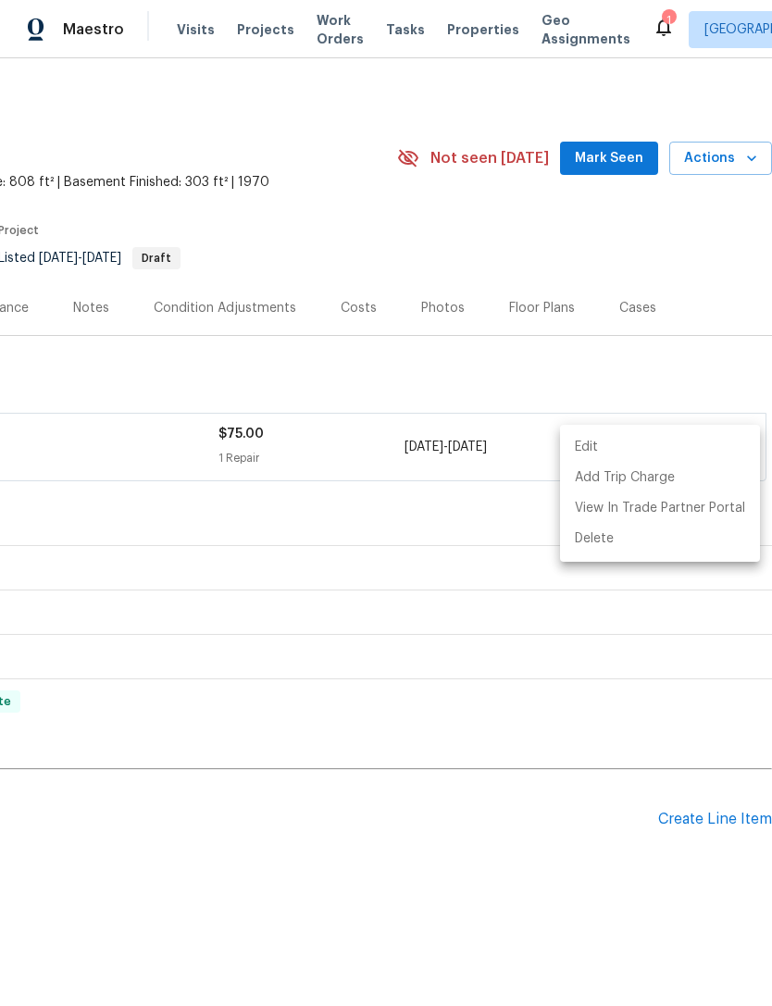
click at [372, 881] on div at bounding box center [386, 503] width 772 height 1006
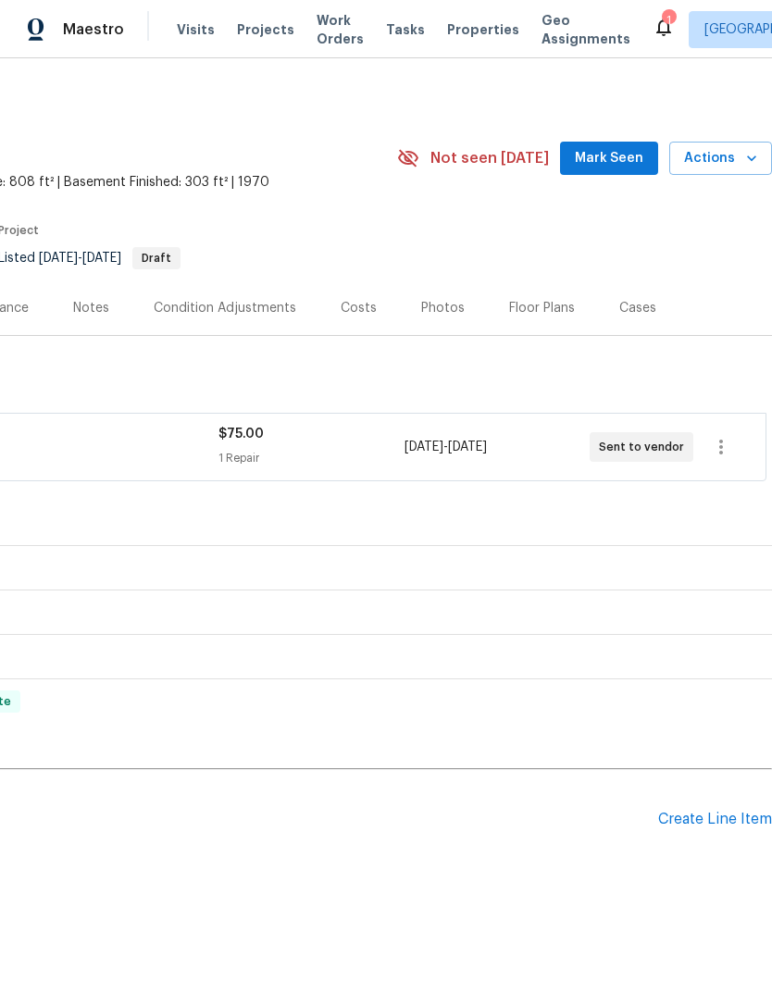
click at [621, 152] on span "Mark Seen" at bounding box center [609, 158] width 68 height 23
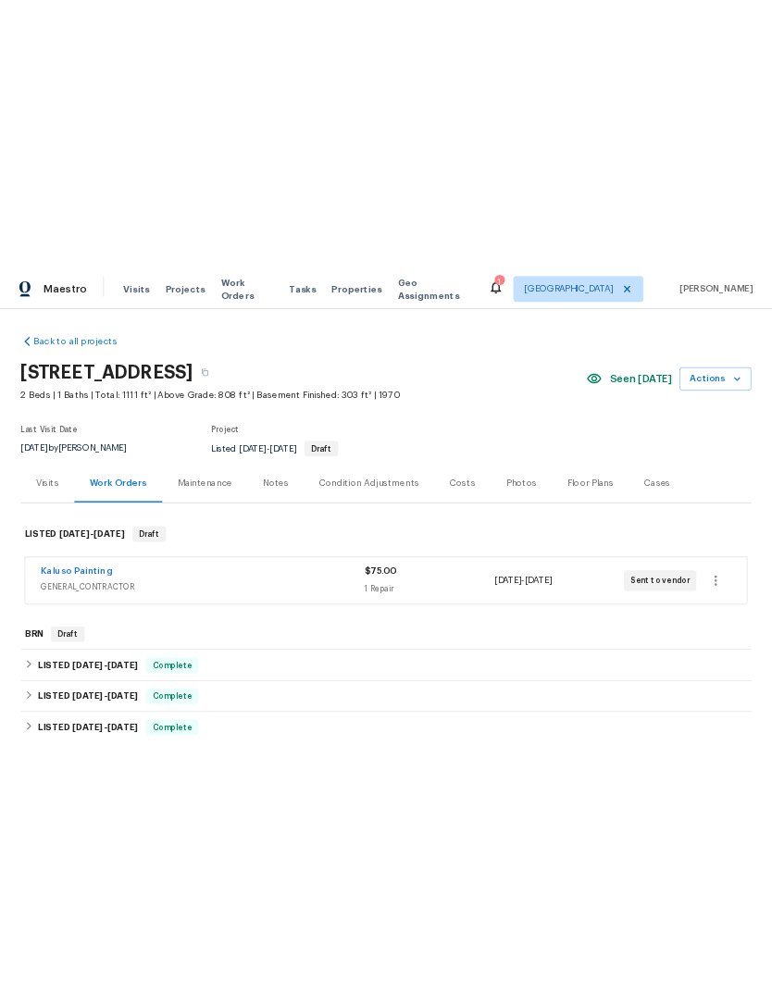
scroll to position [0, 0]
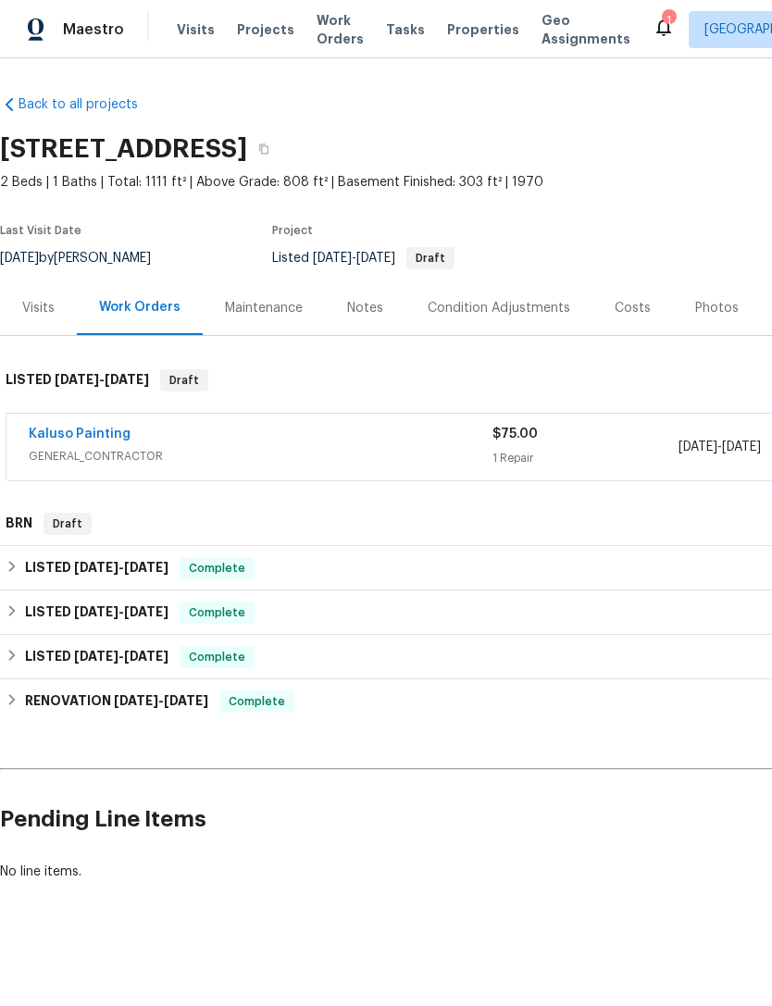
click at [709, 302] on div "Photos" at bounding box center [716, 308] width 43 height 19
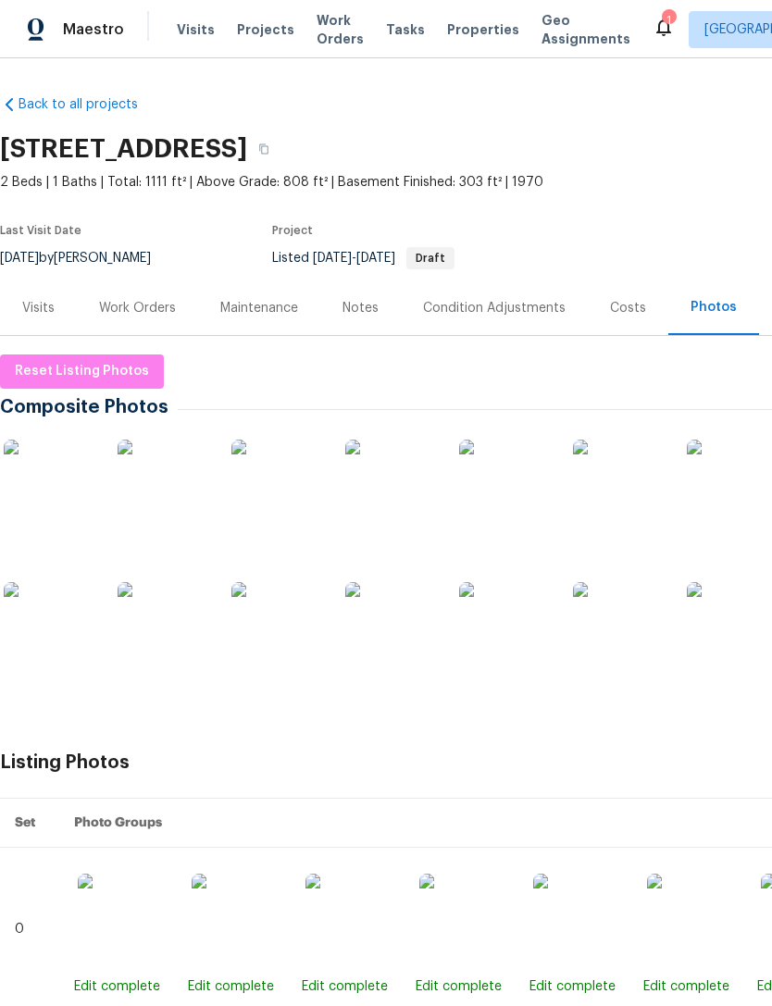
click at [623, 644] on img at bounding box center [619, 628] width 93 height 93
